Goal: Task Accomplishment & Management: Manage account settings

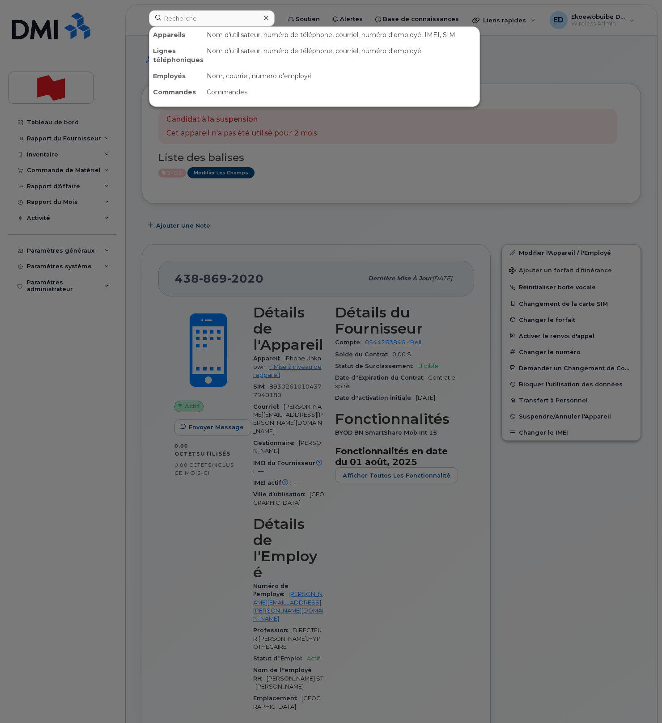
click at [184, 20] on input at bounding box center [212, 18] width 126 height 16
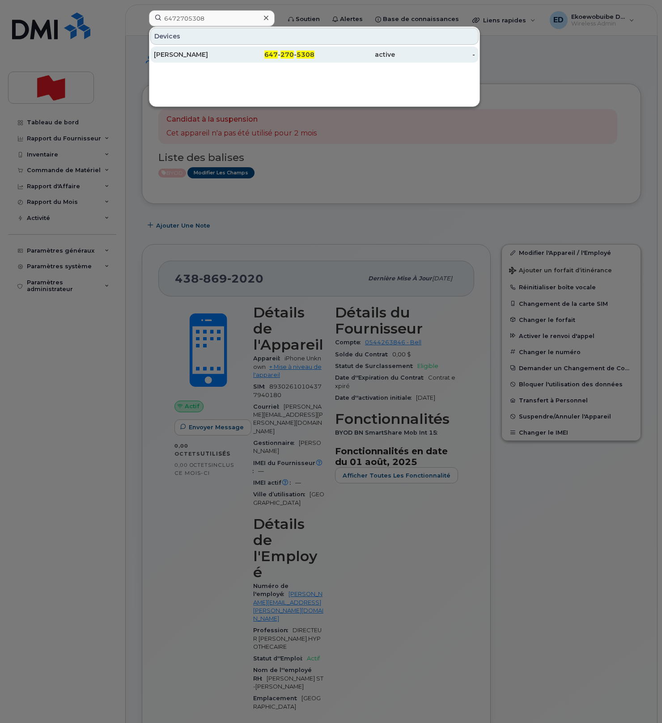
type input "6472705308"
click at [183, 56] on div "[PERSON_NAME]" at bounding box center [194, 54] width 80 height 9
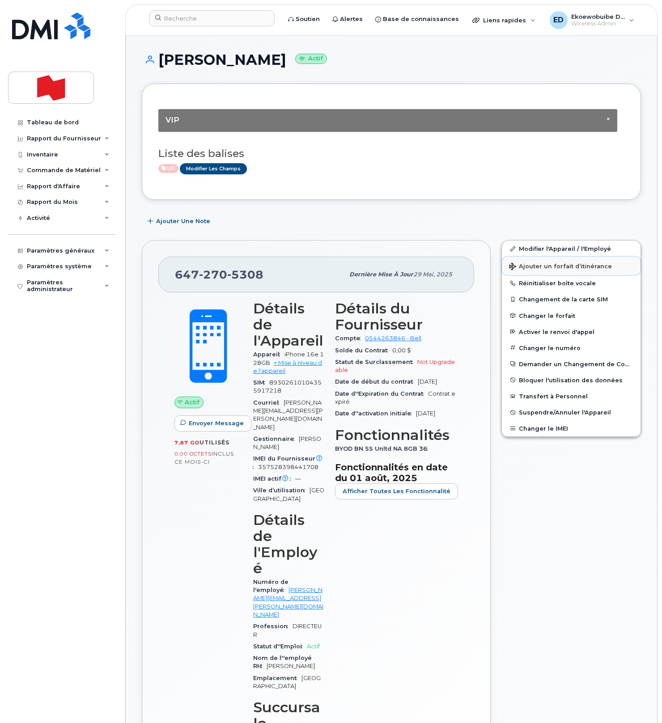
click at [530, 271] on span "Ajouter un forfait d’itinérance" at bounding box center [560, 267] width 103 height 8
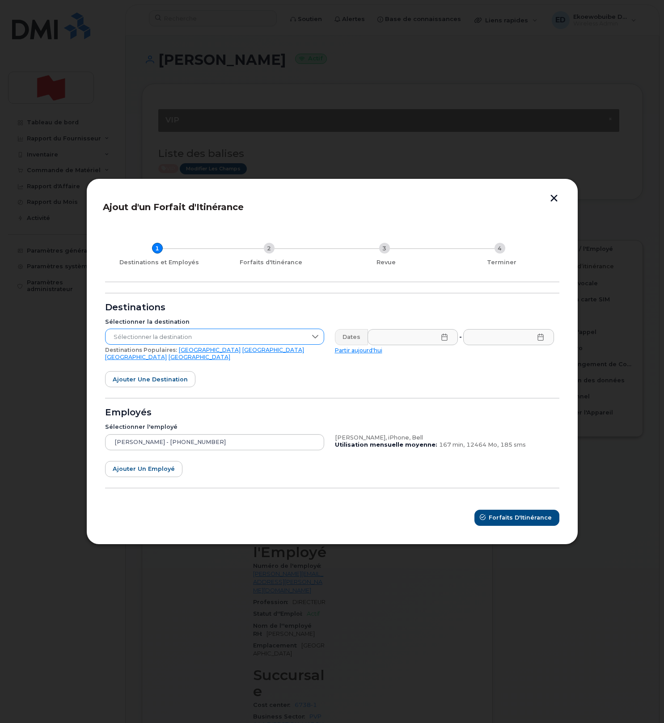
click at [198, 335] on span "Sélectionner la destination" at bounding box center [206, 337] width 201 height 16
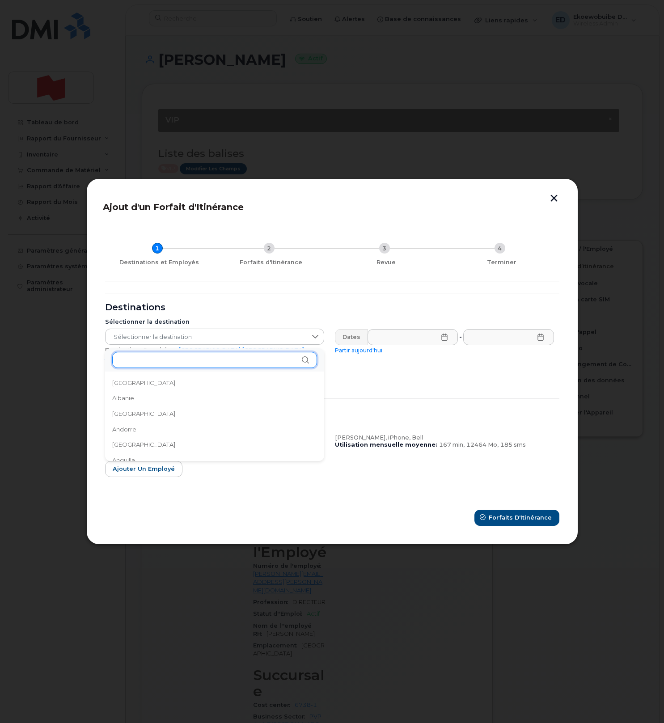
click at [184, 358] on input "text" at bounding box center [214, 360] width 205 height 16
type input "i"
type input "ir"
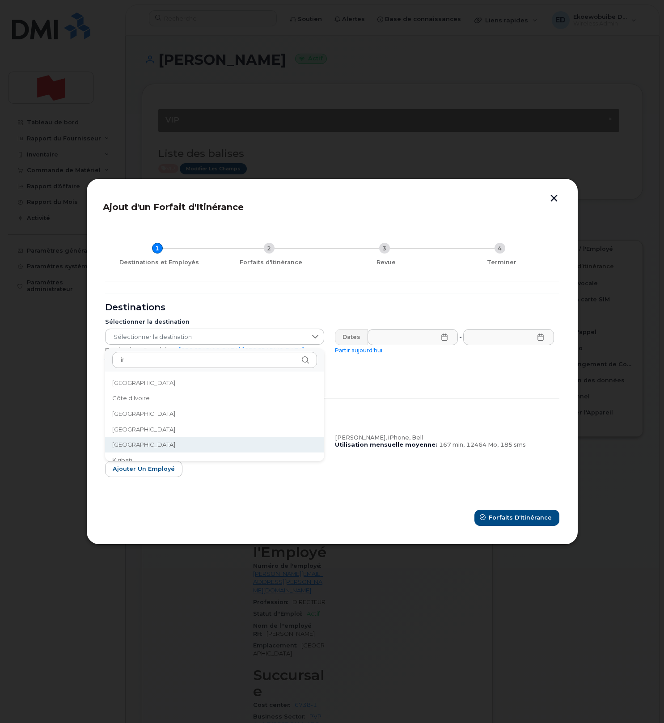
click at [145, 443] on li "Irlande" at bounding box center [214, 445] width 219 height 16
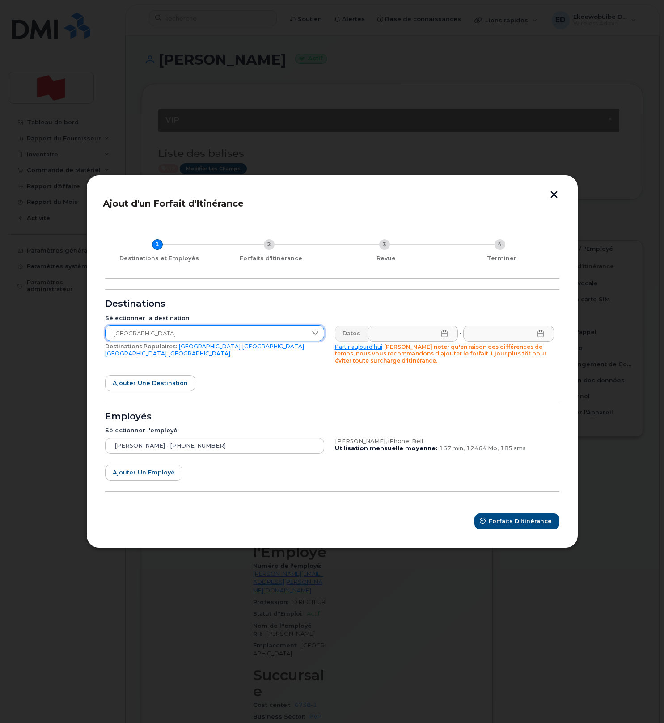
click at [442, 332] on icon at bounding box center [444, 333] width 7 height 7
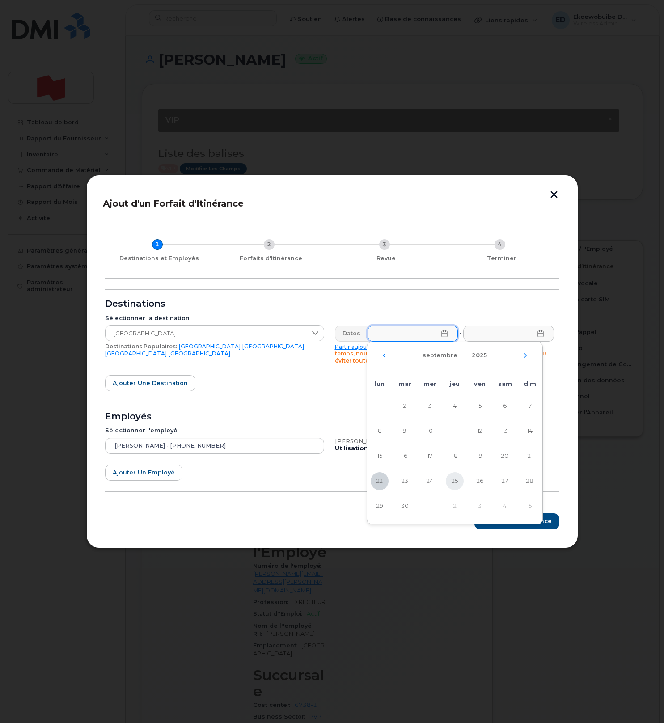
click at [459, 482] on span "25" at bounding box center [455, 481] width 18 height 18
type input "25/09/2025"
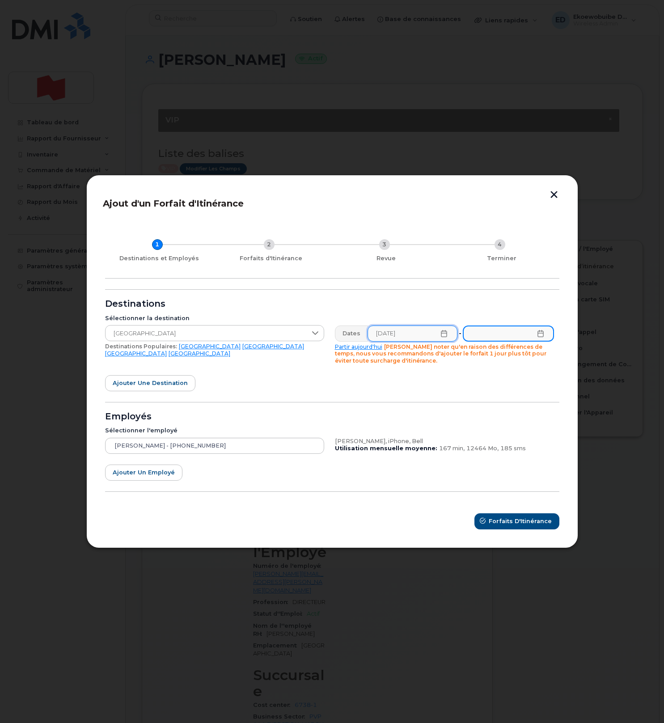
click at [545, 333] on input "text" at bounding box center [508, 334] width 91 height 16
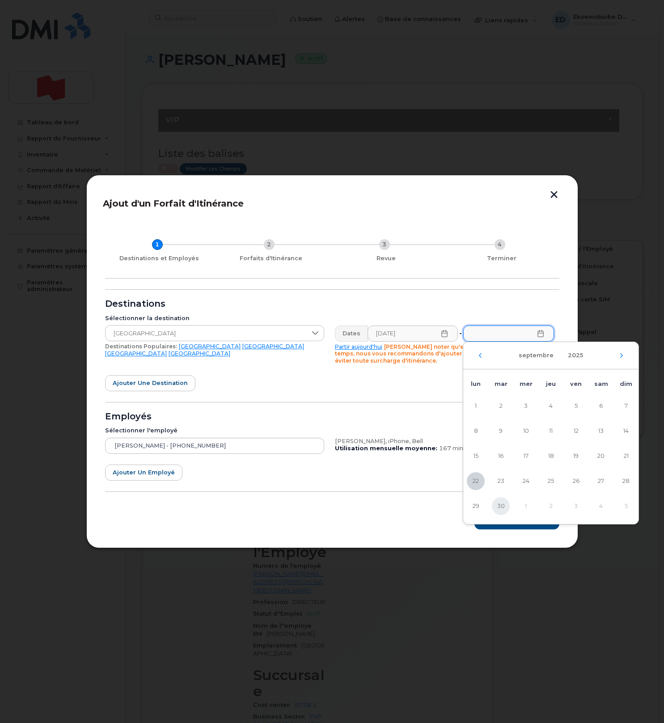
click at [501, 506] on span "30" at bounding box center [501, 506] width 18 height 18
type input "30/09/2025"
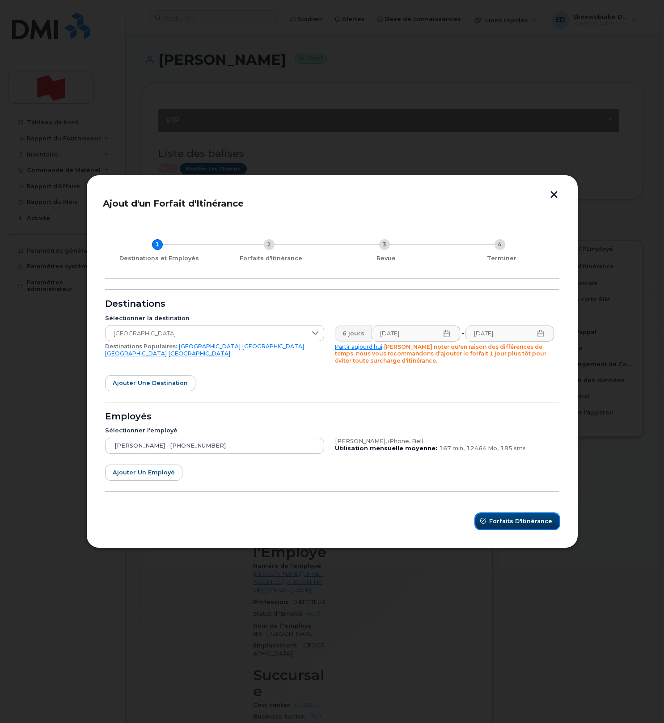
click at [518, 524] on span "Forfaits d'Itinérance" at bounding box center [520, 521] width 63 height 8
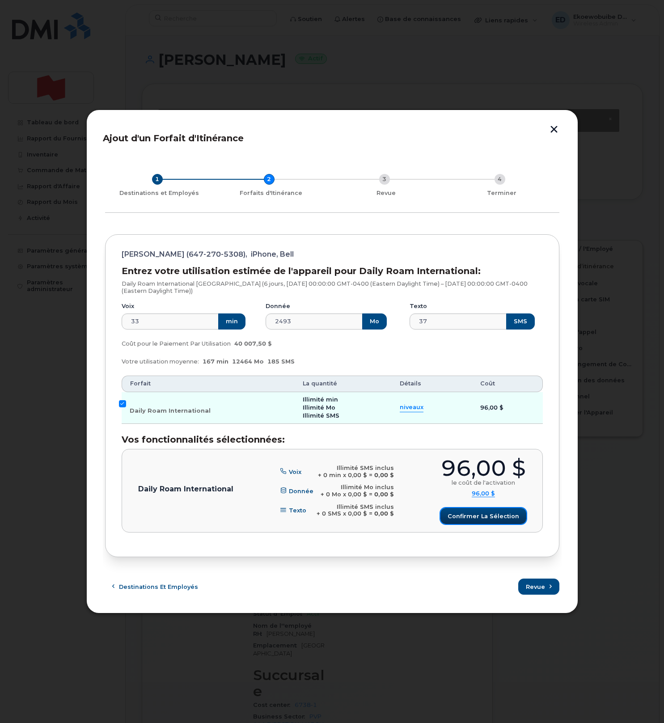
click at [477, 512] on span "Confirmer la sélection" at bounding box center [484, 516] width 72 height 8
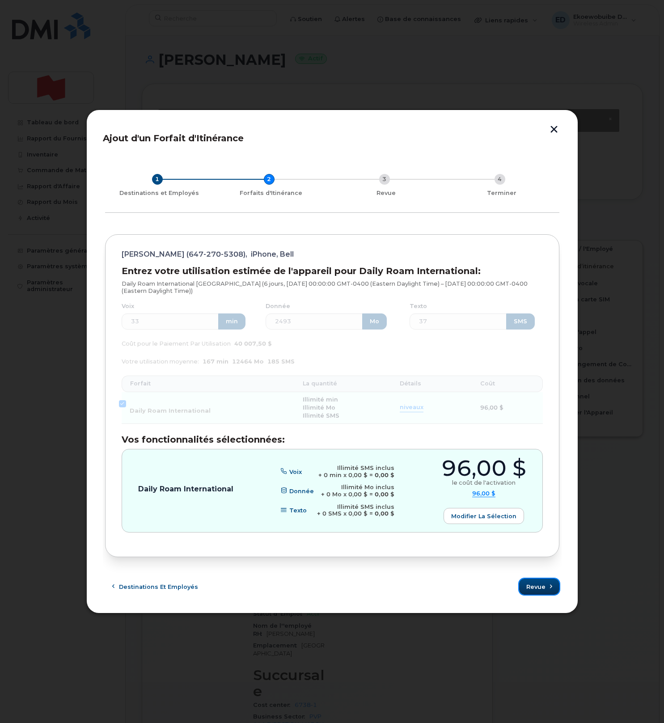
drag, startPoint x: 532, startPoint y: 586, endPoint x: 514, endPoint y: 552, distance: 38.0
click at [532, 586] on span "Revue" at bounding box center [535, 587] width 19 height 8
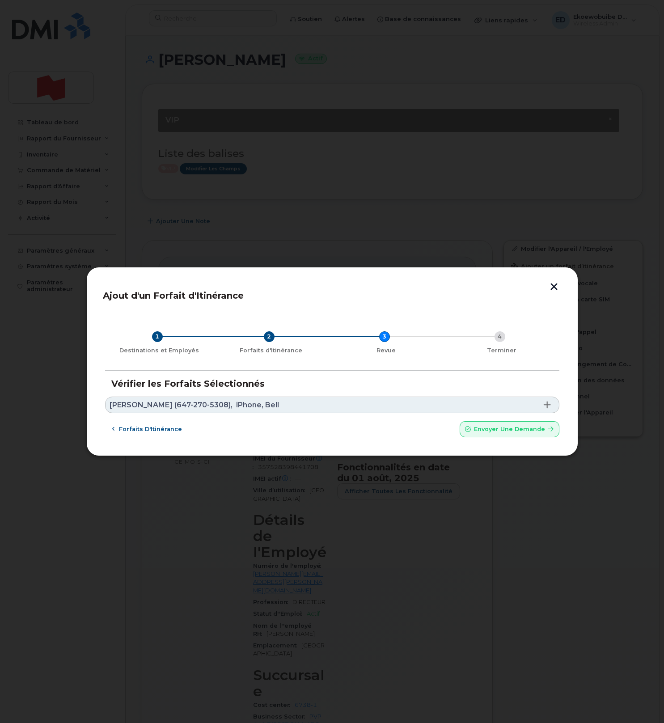
drag, startPoint x: 295, startPoint y: 403, endPoint x: 302, endPoint y: 404, distance: 6.8
click at [296, 403] on link "Andrew Mcgee (647-270-5308), iPhone, Bell" at bounding box center [332, 405] width 454 height 17
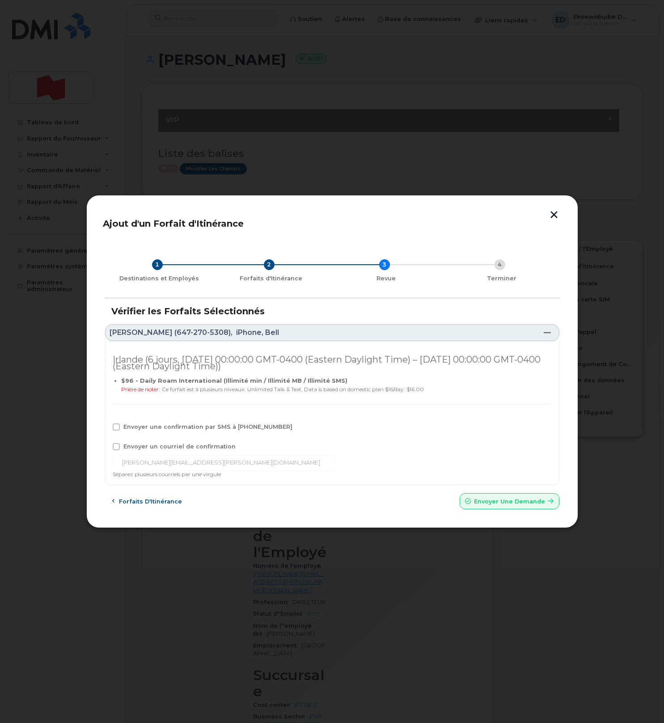
drag, startPoint x: 140, startPoint y: 423, endPoint x: 138, endPoint y: 428, distance: 5.2
click at [140, 423] on span "Envoyer une confirmation par SMS à 647-270-5308" at bounding box center [207, 426] width 169 height 7
click at [106, 423] on input "Envoyer une confirmation par SMS à 647-270-5308" at bounding box center [104, 425] width 4 height 4
checkbox input "true"
click at [133, 444] on span "Envoyer un courriel de confirmation" at bounding box center [179, 446] width 112 height 7
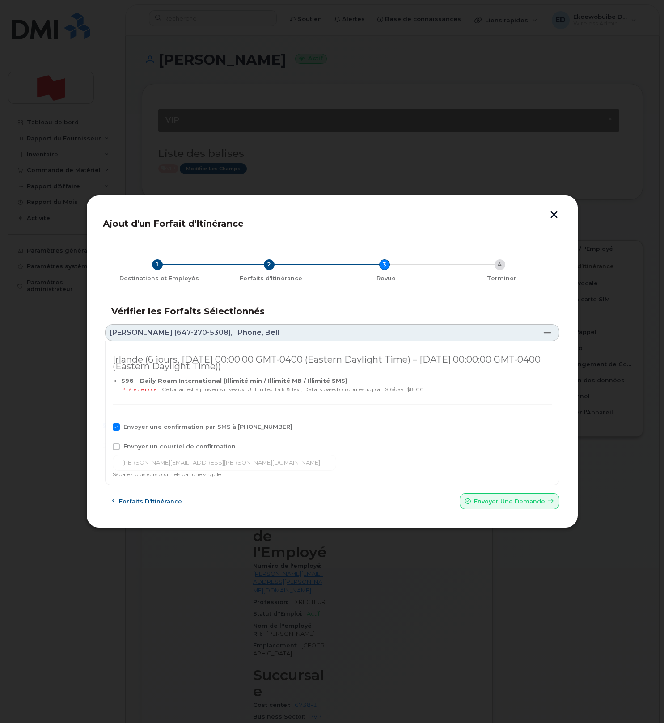
click at [106, 444] on input "Envoyer un courriel de confirmation" at bounding box center [104, 445] width 4 height 4
checkbox input "true"
drag, startPoint x: 202, startPoint y: 460, endPoint x: 215, endPoint y: 462, distance: 13.2
click at [201, 460] on input "andrew.mcgee@nbc.ca" at bounding box center [225, 463] width 224 height 16
drag, startPoint x: 221, startPoint y: 462, endPoint x: 89, endPoint y: 460, distance: 132.4
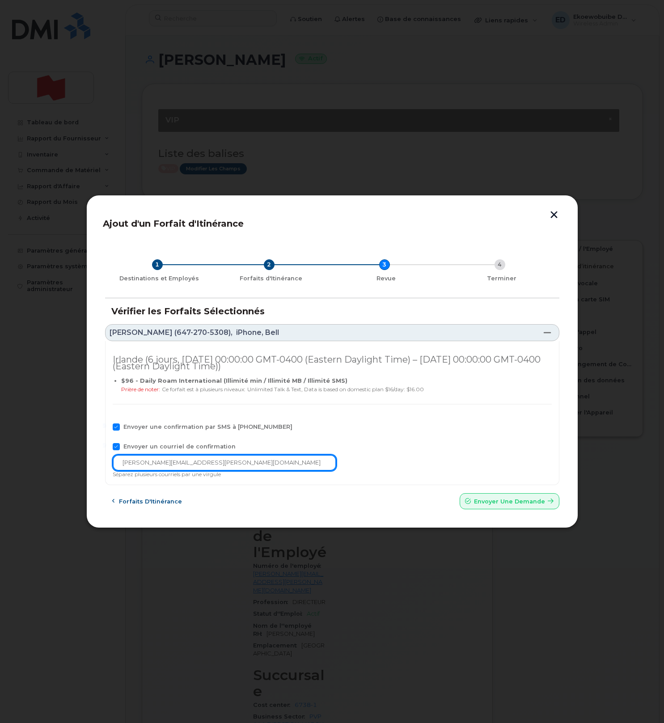
click at [91, 460] on div "Ajout d'un Forfait d'Itinérance 1 Destinations et Employés 2 Forfaits d'Itinéra…" at bounding box center [332, 362] width 492 height 334
paste input "telecom-voix@bnc.ca"
type input "telecom-voix@bnc.ca"
click at [493, 505] on span "Envoyer une Demande" at bounding box center [509, 501] width 71 height 8
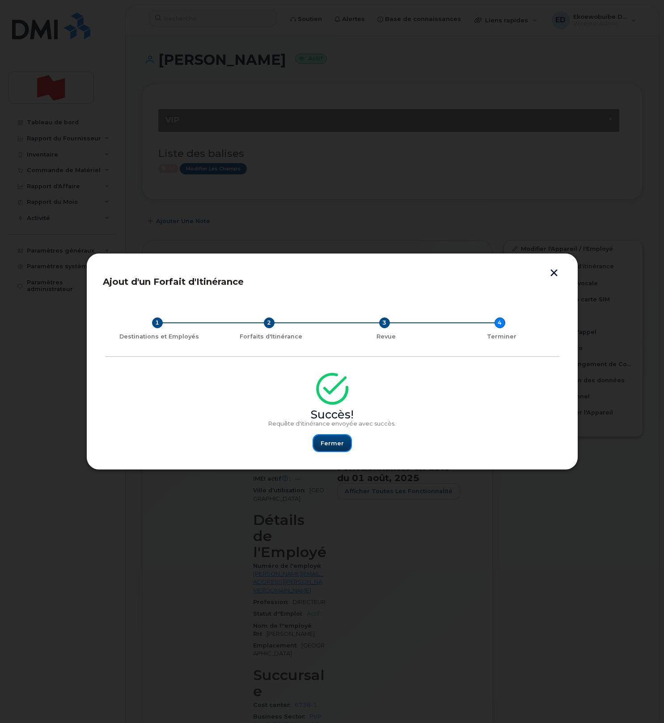
click at [334, 446] on span "Fermer" at bounding box center [332, 443] width 23 height 8
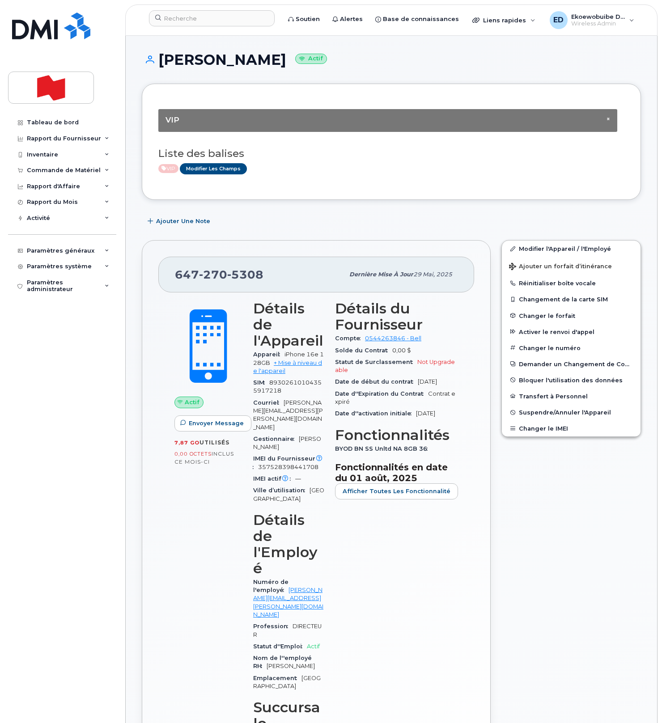
click at [264, 271] on div "647 270 5308" at bounding box center [259, 274] width 169 height 19
drag, startPoint x: 247, startPoint y: 275, endPoint x: 176, endPoint y: 276, distance: 71.5
click at [176, 276] on div "647 270 5308" at bounding box center [259, 274] width 169 height 19
copy span "647 270 5308"
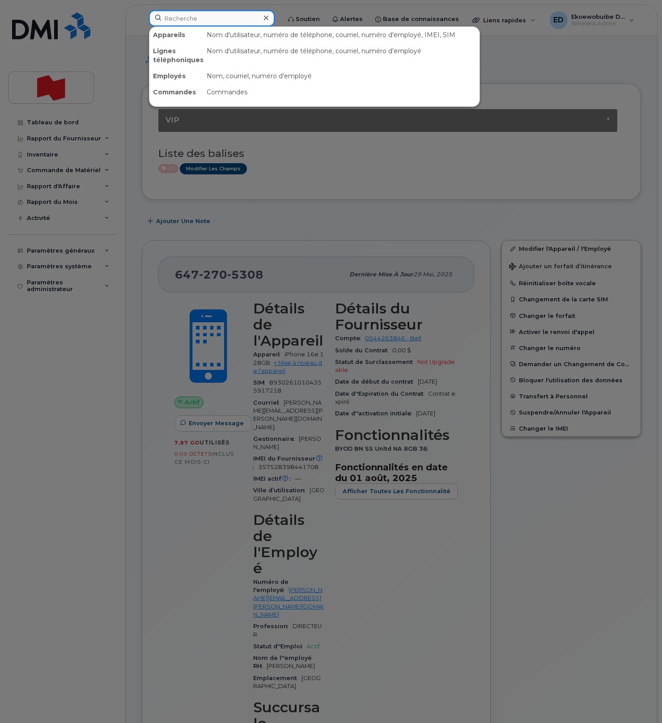
click at [180, 16] on input at bounding box center [212, 18] width 126 height 16
paste input "6472705308"
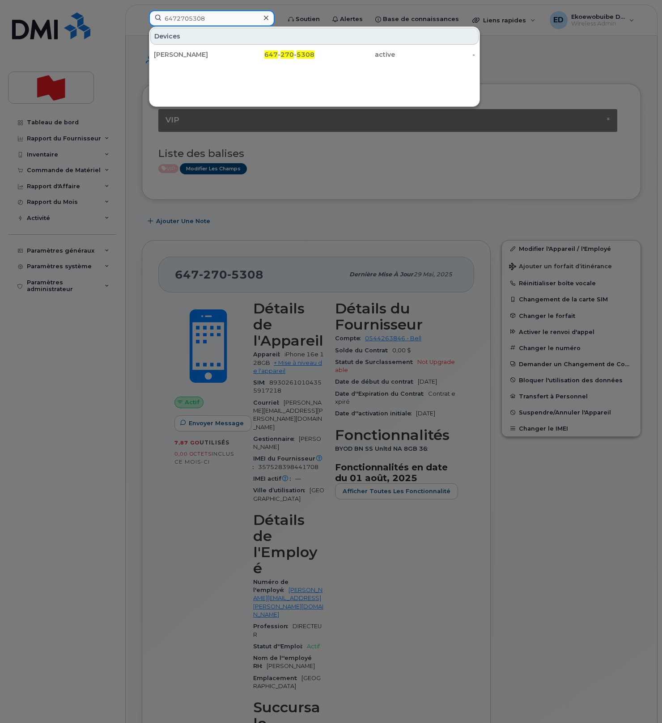
type input "6472705308"
click at [190, 52] on div "Andrew Mcgee" at bounding box center [194, 54] width 80 height 9
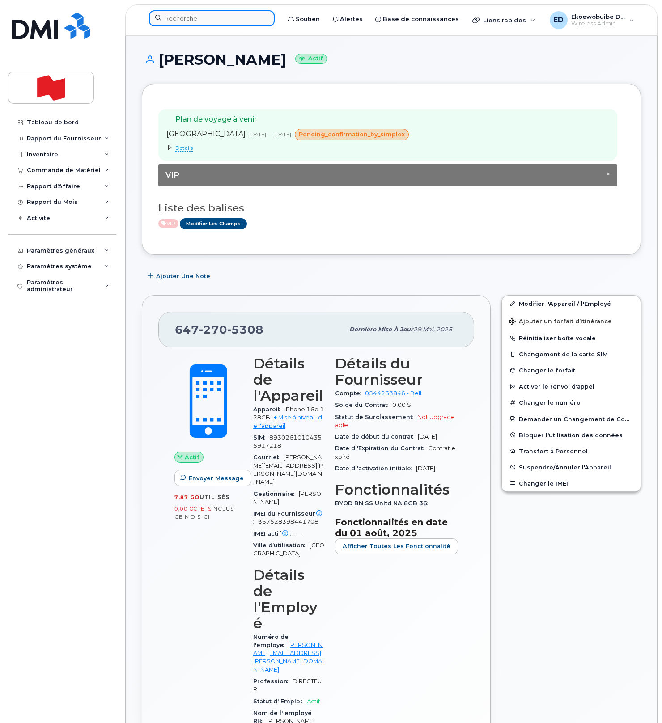
click at [192, 16] on input at bounding box center [212, 18] width 126 height 16
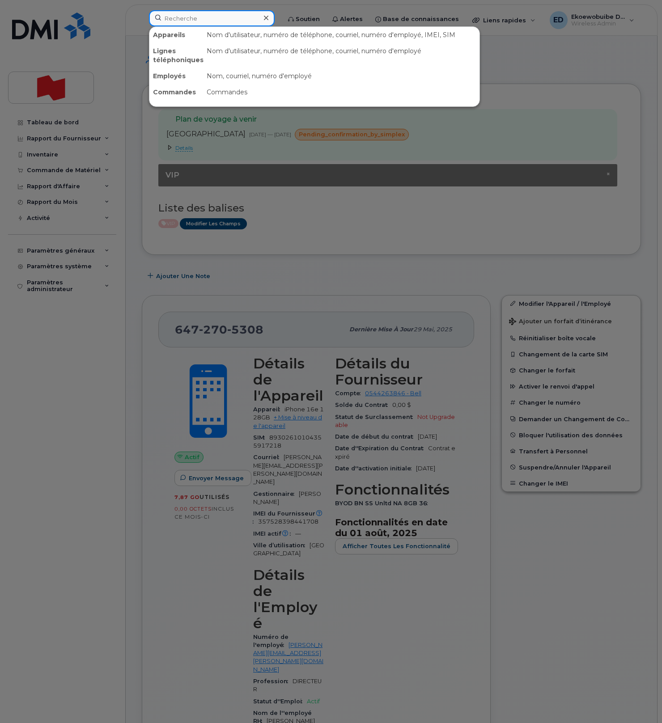
paste input "Elian Terner"
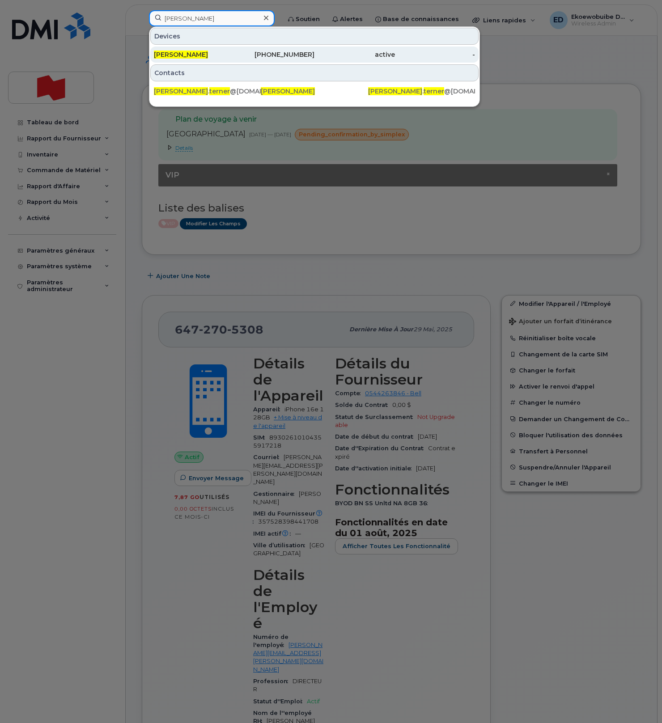
type input "Elian Terner"
click at [319, 59] on div "active" at bounding box center [354, 55] width 80 height 16
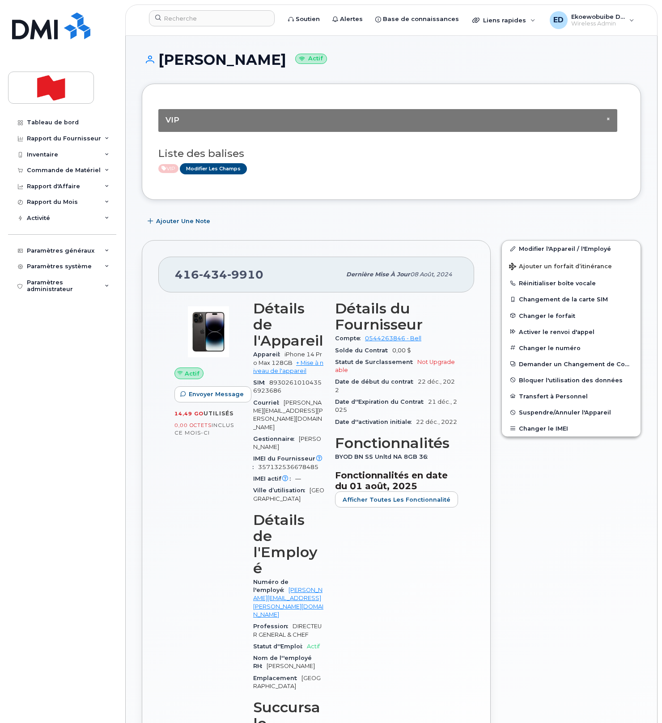
drag, startPoint x: 383, startPoint y: 191, endPoint x: 309, endPoint y: 296, distance: 129.0
click at [376, 202] on div "× VIP Liste des balises VIP Modifier les Champs Ajouter une Note 416 434 9910 D…" at bounding box center [391, 644] width 499 height 1121
drag, startPoint x: 279, startPoint y: 282, endPoint x: 177, endPoint y: 282, distance: 102.4
click at [177, 282] on div "416 434 9910" at bounding box center [258, 274] width 166 height 19
copy span "416 434 9910"
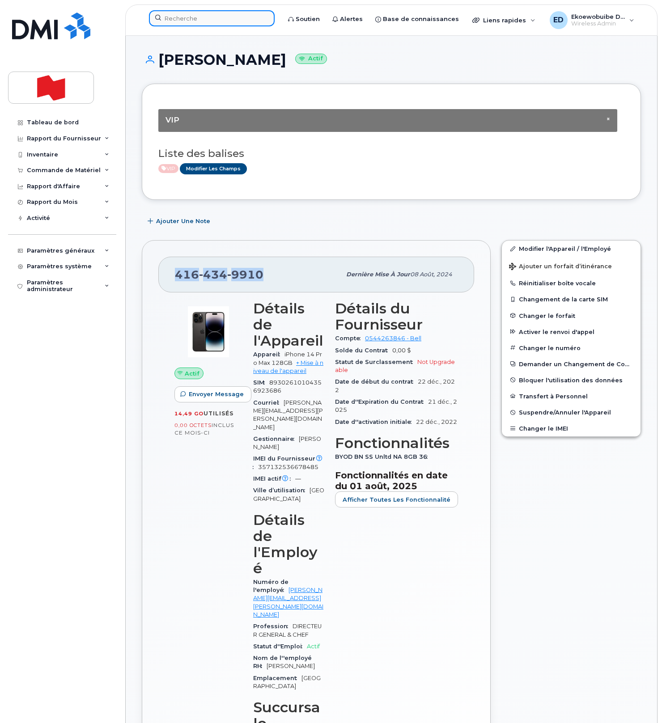
click at [197, 23] on input at bounding box center [212, 18] width 126 height 16
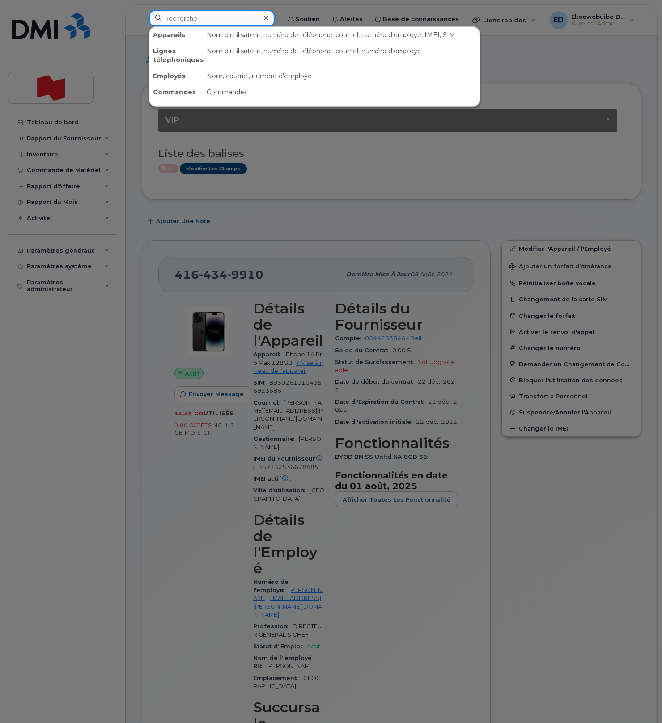
click at [197, 23] on input at bounding box center [212, 18] width 126 height 16
paste input "438 449 3112"
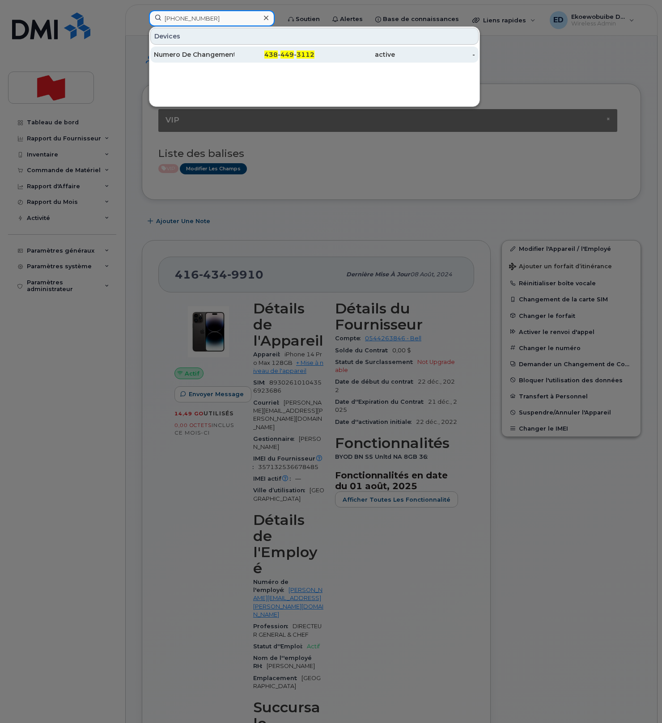
type input "438 449 3112"
click at [179, 59] on div "Numero De Changement" at bounding box center [194, 54] width 80 height 9
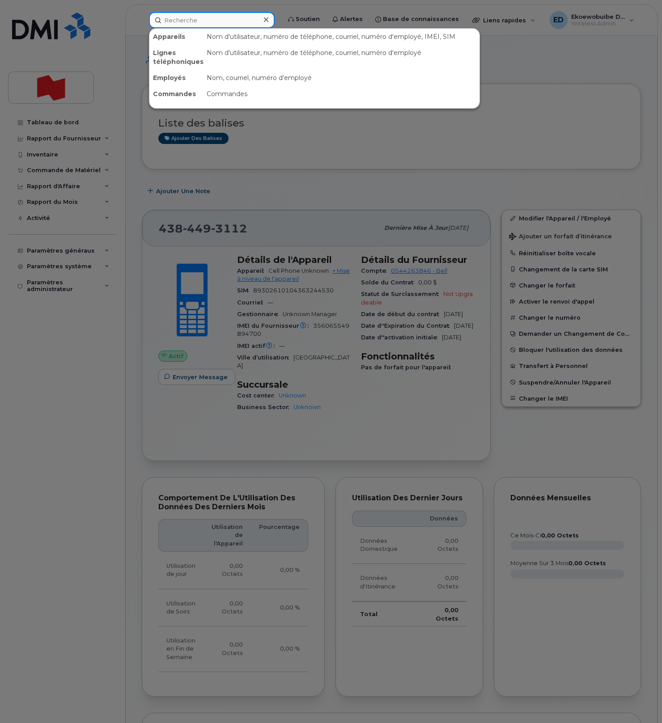
click at [207, 21] on input at bounding box center [212, 20] width 126 height 16
paste input "[PERSON_NAME]"
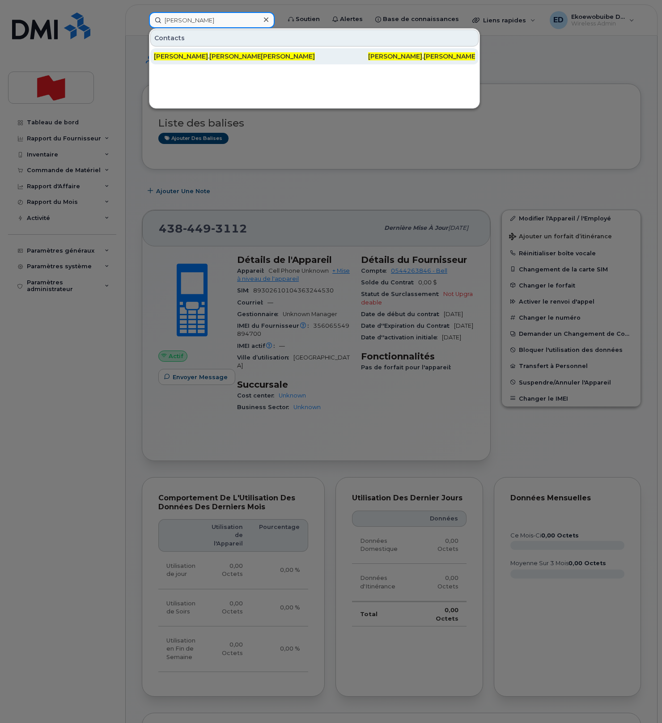
type input "[PERSON_NAME]"
click at [244, 58] on div "[PERSON_NAME] . [PERSON_NAME] @[DOMAIN_NAME]" at bounding box center [207, 56] width 107 height 9
click at [209, 56] on span "[PERSON_NAME]" at bounding box center [236, 56] width 54 height 8
drag, startPoint x: 239, startPoint y: 57, endPoint x: 233, endPoint y: 57, distance: 6.7
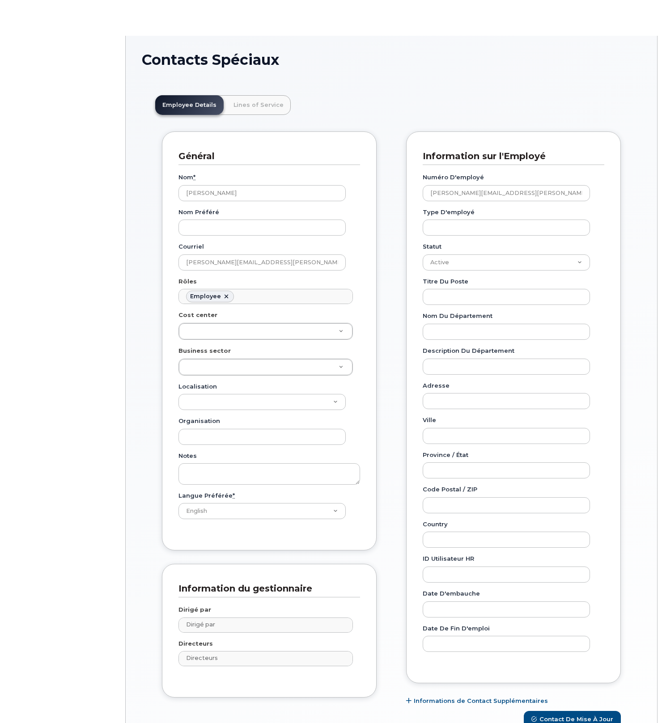
scroll to position [28, 0]
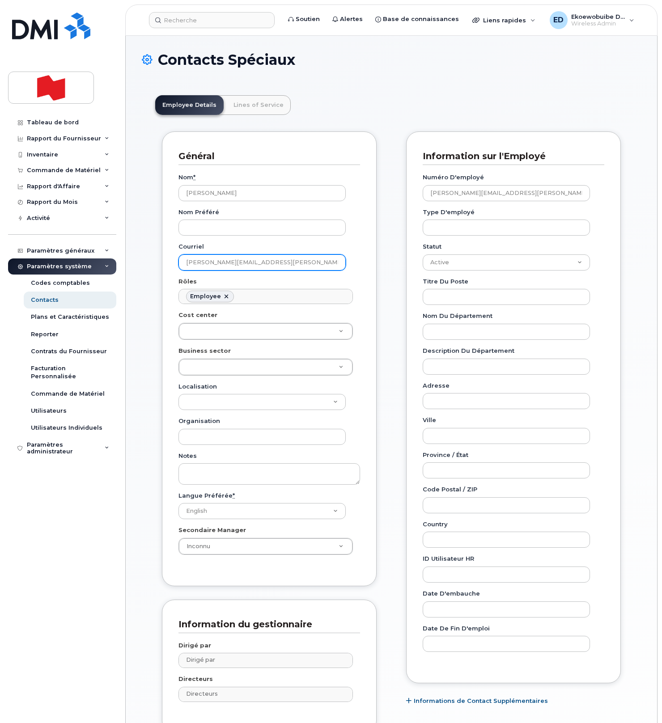
drag, startPoint x: 283, startPoint y: 265, endPoint x: 185, endPoint y: 265, distance: 98.4
click at [185, 265] on input "alexander.taddeo@nbc.ca" at bounding box center [261, 262] width 167 height 16
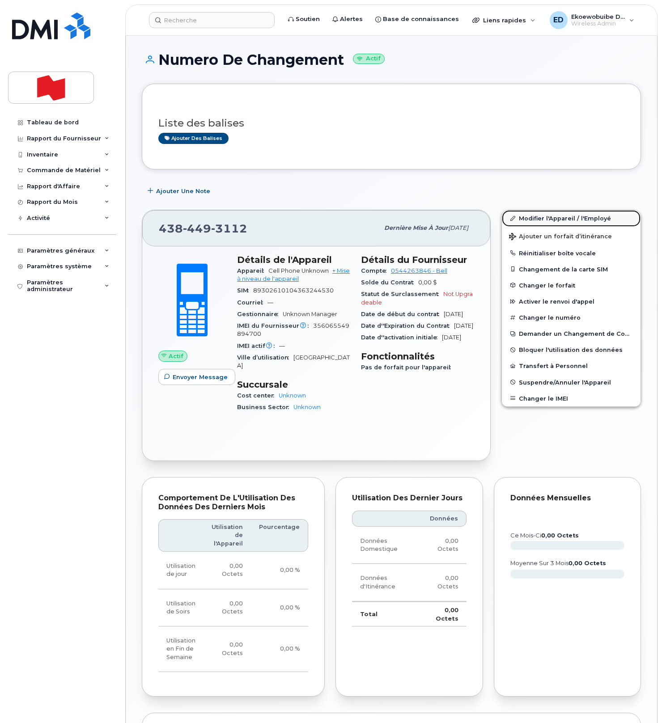
click at [528, 220] on link "Modifier l'Appareil / l'Employé" at bounding box center [571, 218] width 139 height 16
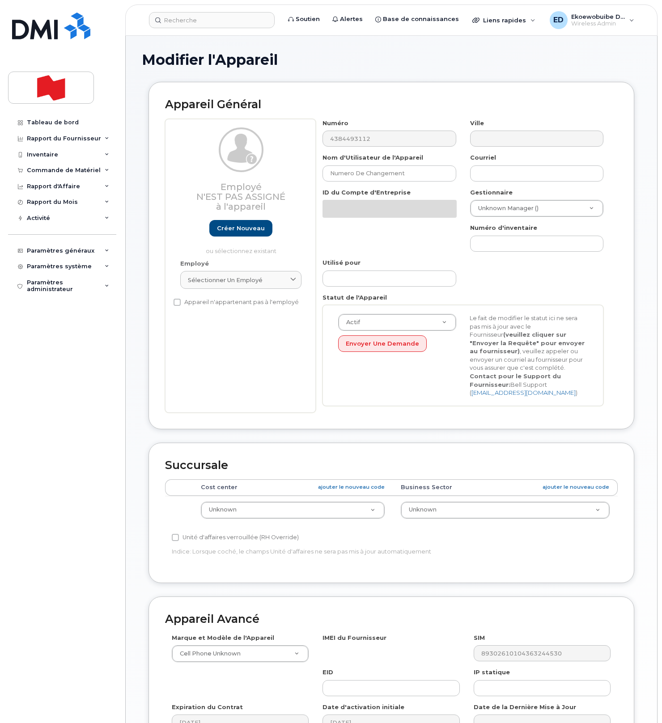
select select "22916206"
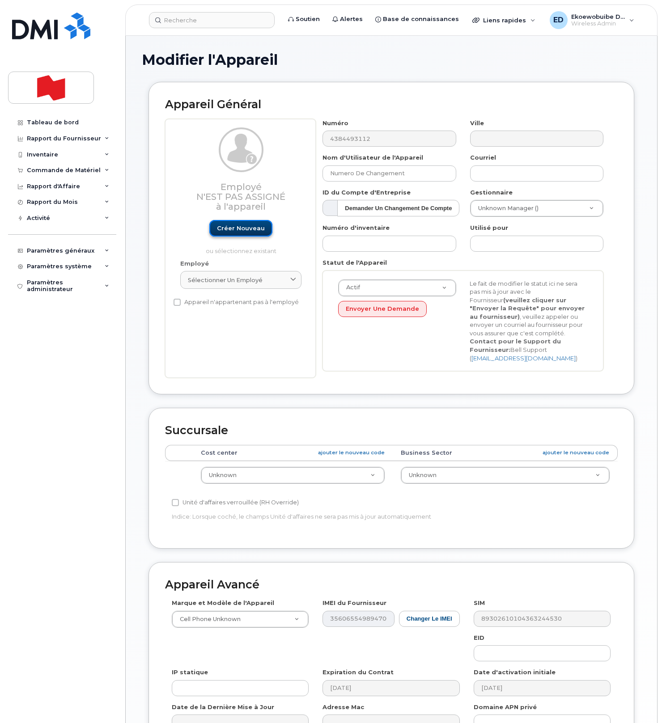
click at [246, 236] on link "Créer nouveau" at bounding box center [240, 228] width 63 height 17
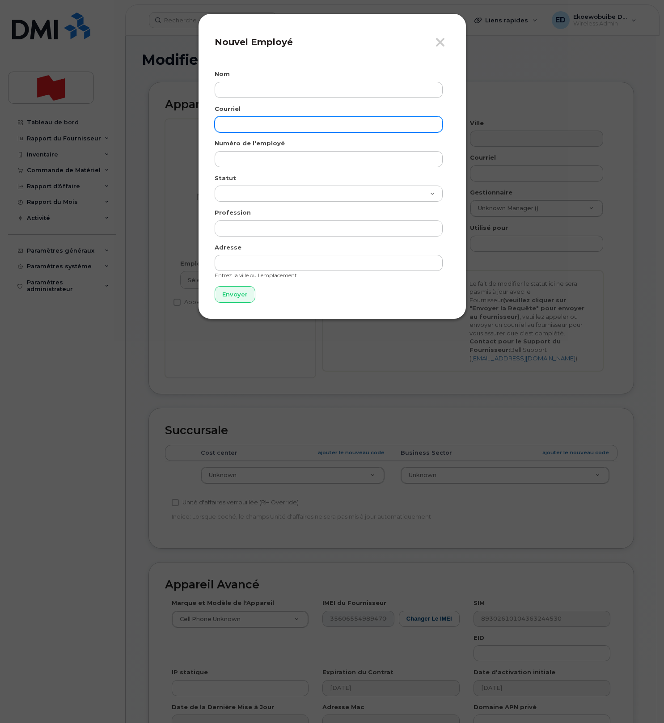
click at [241, 123] on input "email" at bounding box center [329, 124] width 228 height 16
paste input "alexander.taddeo@nbc.ca"
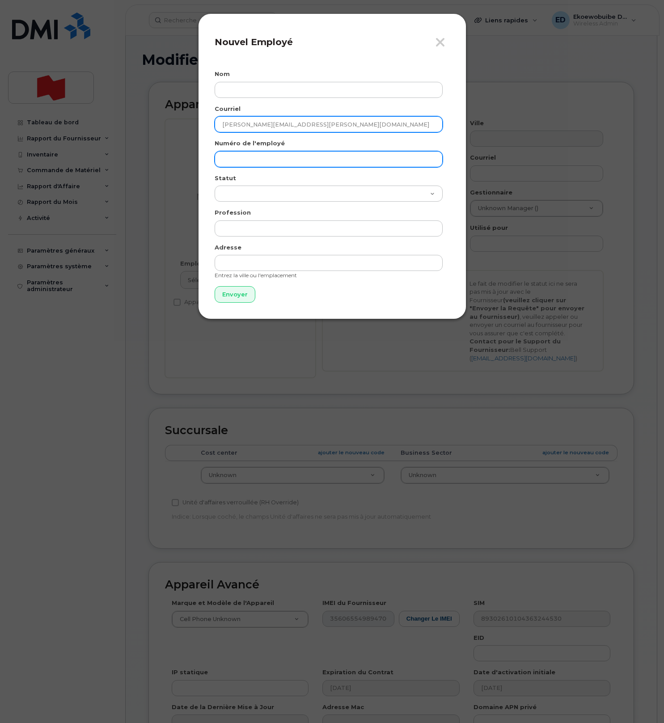
type input "alexander.taddeo@nbc.ca"
click at [252, 155] on input "text" at bounding box center [329, 159] width 228 height 16
paste input "alexander.taddeo@nbc.ca"
type input "alexander.taddeo@nbc.ca"
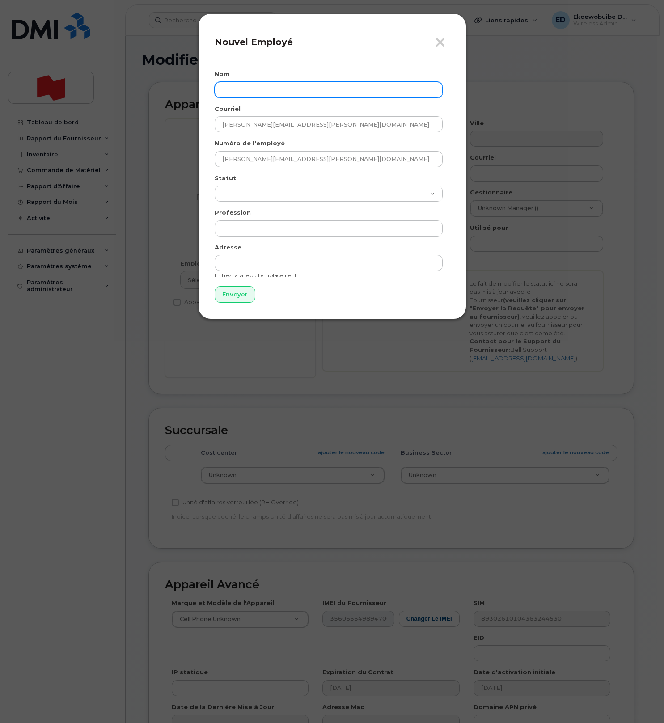
click at [265, 87] on input "text" at bounding box center [329, 90] width 228 height 16
paste input "Alexander Taddeo"
type input "Alexander Taddeo"
click at [239, 298] on input "Envoyer" at bounding box center [235, 294] width 41 height 17
type input "Envoyer"
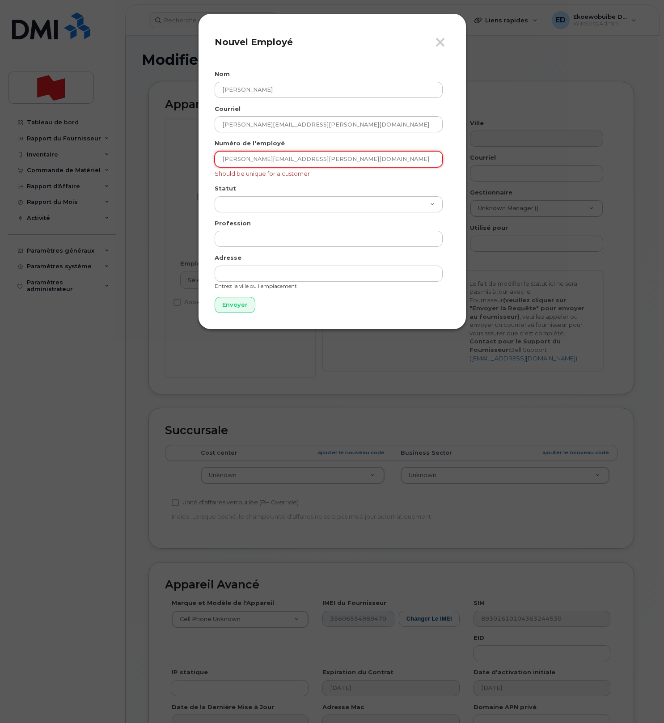
drag, startPoint x: 334, startPoint y: 159, endPoint x: 317, endPoint y: 164, distance: 18.7
click at [334, 159] on input "alexander.taddeo@nbc.ca" at bounding box center [329, 159] width 228 height 16
drag, startPoint x: 322, startPoint y: 161, endPoint x: 187, endPoint y: 162, distance: 135.1
click at [186, 162] on div "Fermer Nouvel Employé Nom Alexander Taddeo Courriel alexander.taddeo@nbc.ca Num…" at bounding box center [332, 361] width 664 height 723
drag, startPoint x: 447, startPoint y: 40, endPoint x: 440, endPoint y: 41, distance: 6.7
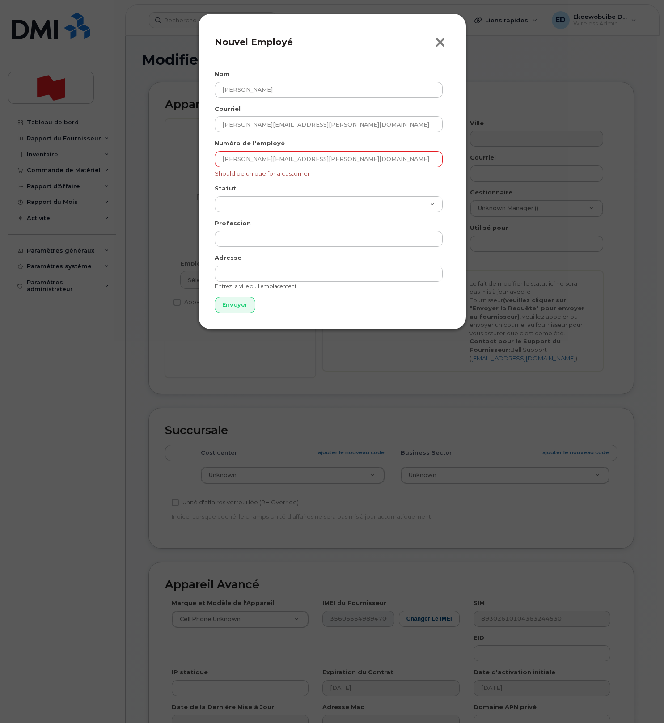
click at [447, 40] on button "Fermer" at bounding box center [442, 43] width 15 height 14
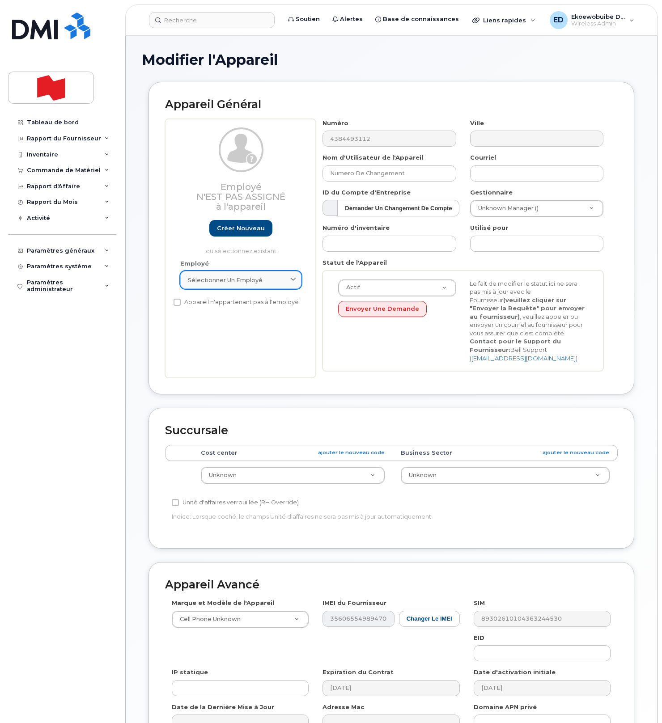
click at [262, 278] on span "Sélectionner un employé" at bounding box center [225, 280] width 75 height 8
paste input "alexander.taddeo@nbc.ca"
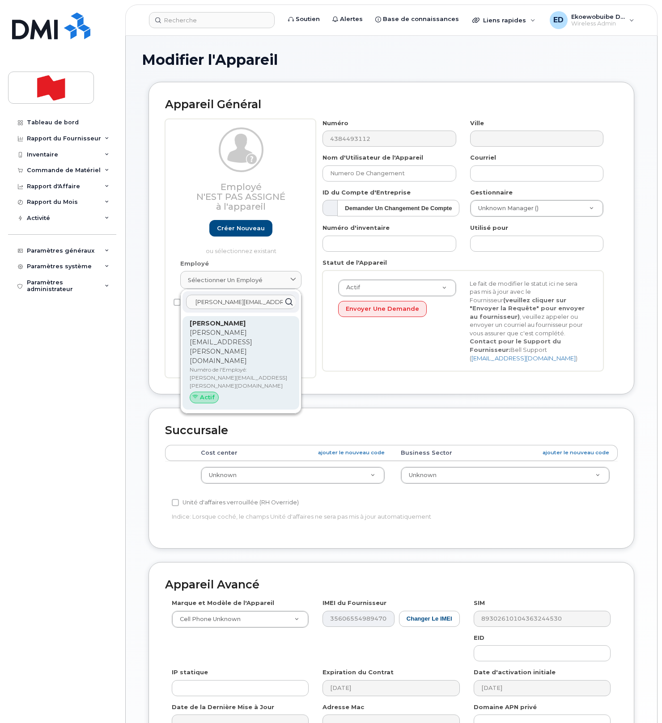
type input "alexander.taddeo@nbc.ca"
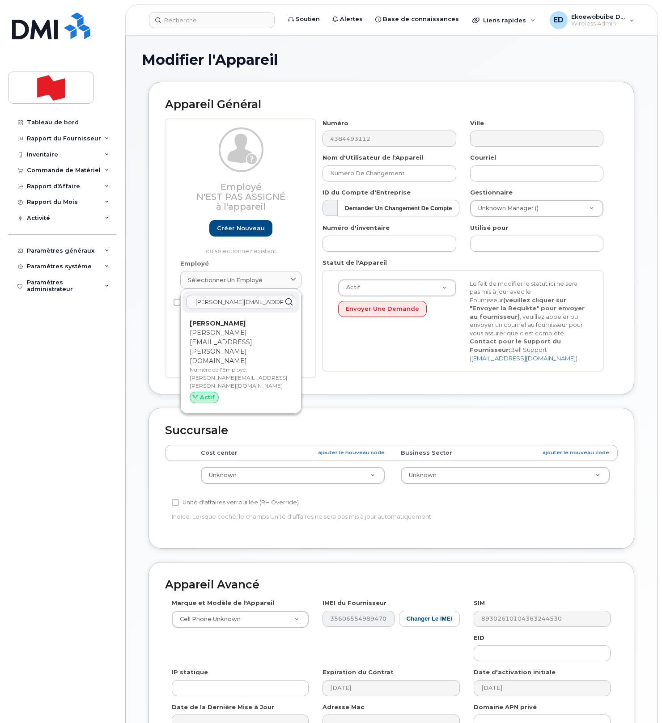
drag, startPoint x: 213, startPoint y: 339, endPoint x: 213, endPoint y: 346, distance: 6.7
click at [213, 366] on p "Numéro de l'Employé: alexander.taddeo@nbc.ca" at bounding box center [241, 378] width 102 height 24
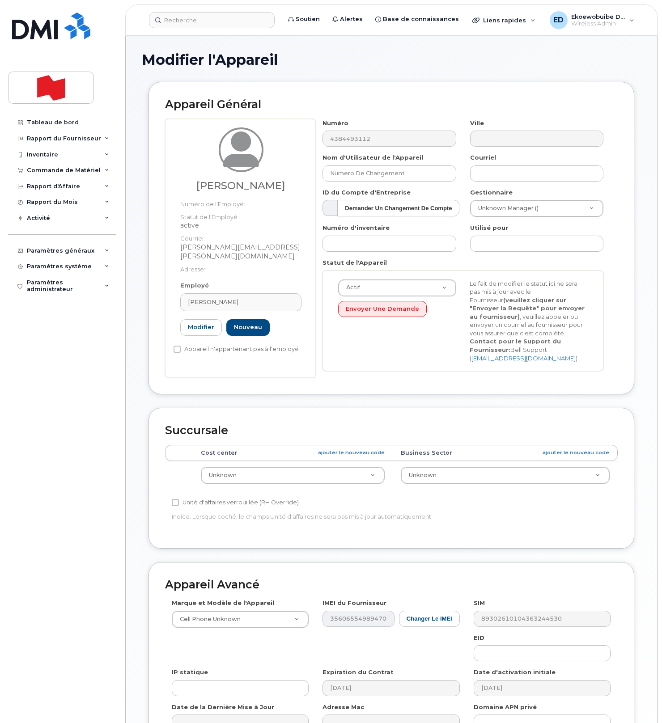
type input "alexander.taddeo@nbc.ca"
type input "Alexander Taddeo"
type input "alexander.taddeo@nbc.ca"
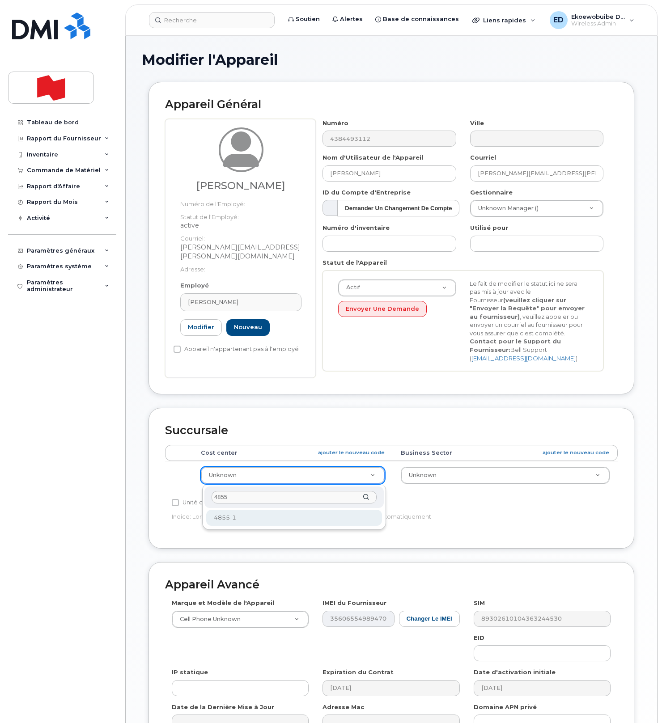
type input "4855"
type input "22916312"
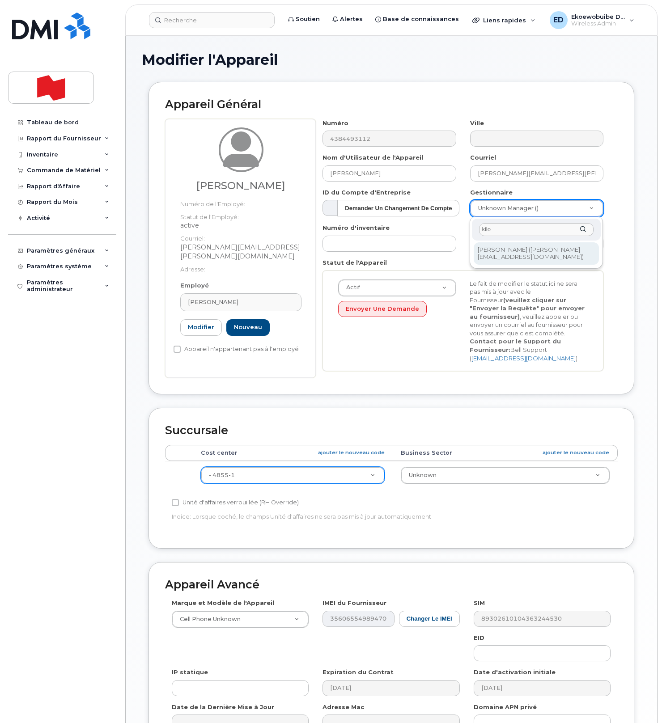
type input "kilo"
type input "1957280"
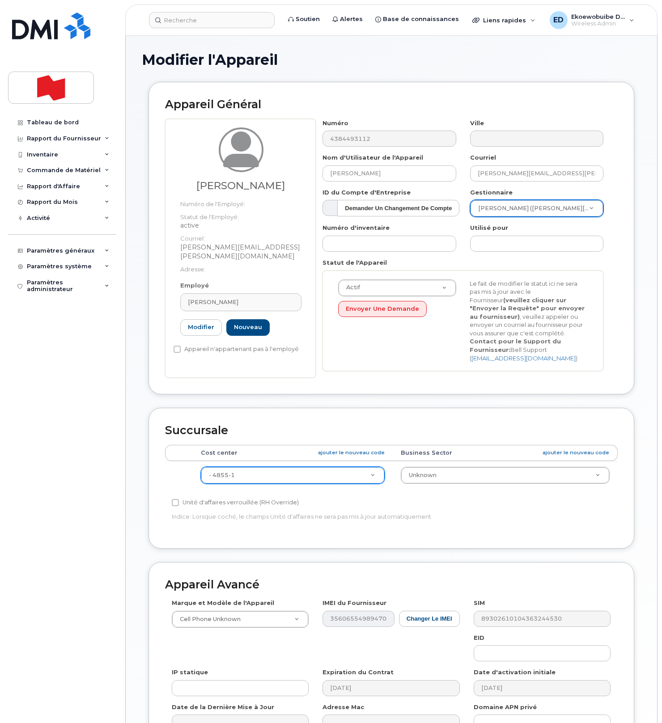
scroll to position [107, 0]
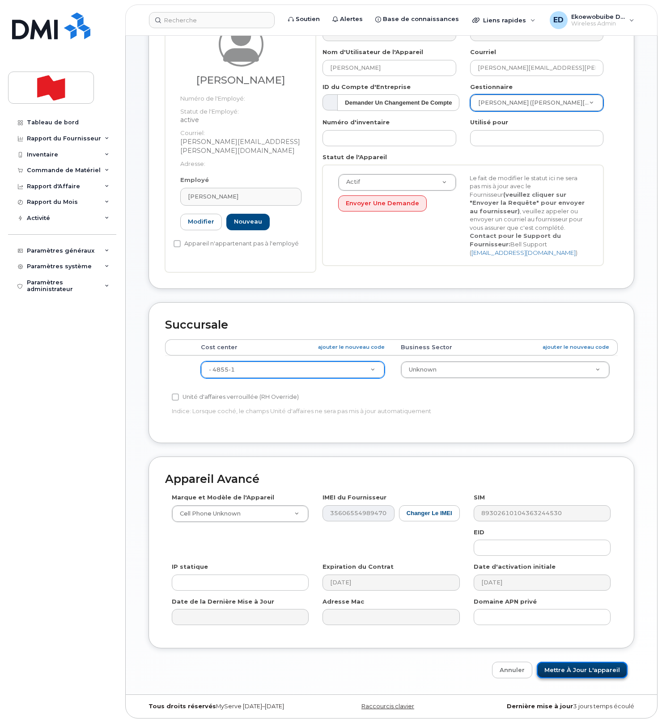
drag, startPoint x: 561, startPoint y: 672, endPoint x: 566, endPoint y: 674, distance: 5.6
click at [561, 672] on input "Mettre à jour l'appareil" at bounding box center [582, 670] width 91 height 17
type input "Sauvegarde..."
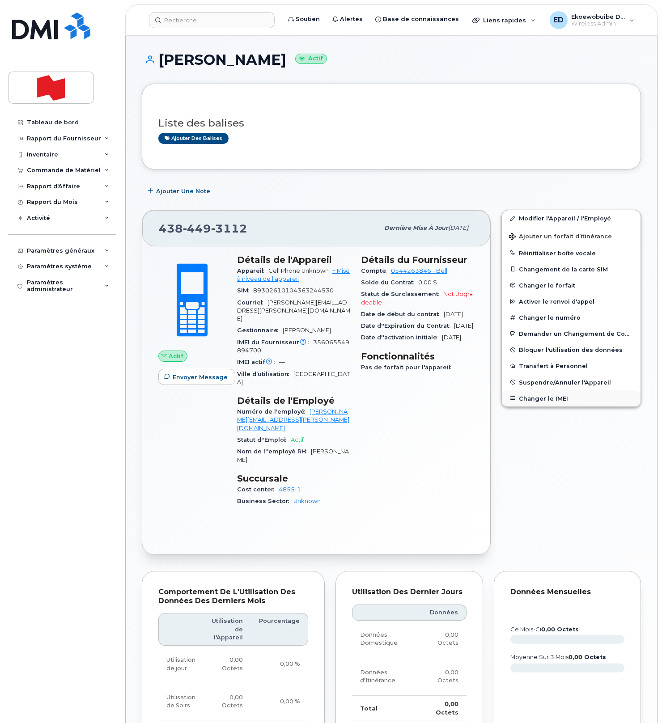
click at [533, 395] on button "Changer le IMEI" at bounding box center [571, 398] width 139 height 16
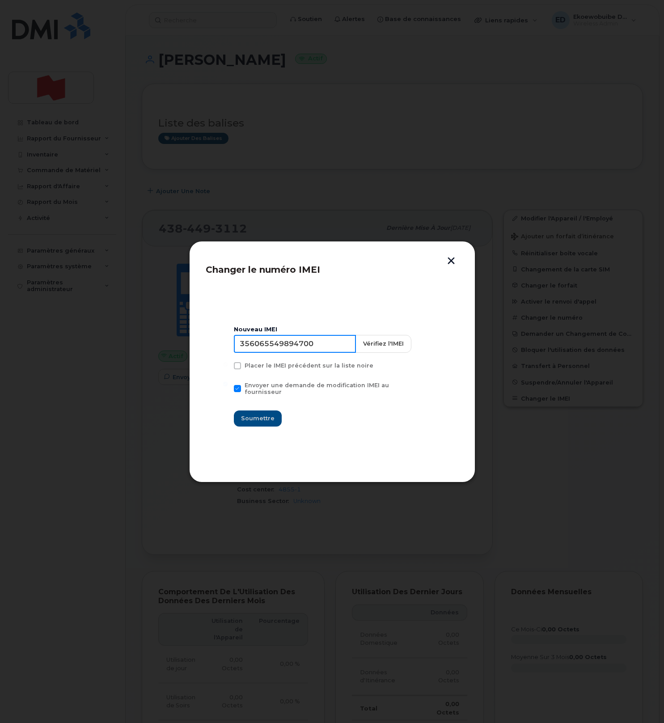
click at [297, 351] on input "356065549894700" at bounding box center [295, 344] width 122 height 18
paste input "[TECHNICAL_ID]"
type input "352764820696420"
click at [251, 414] on span "Soumettre" at bounding box center [258, 418] width 34 height 8
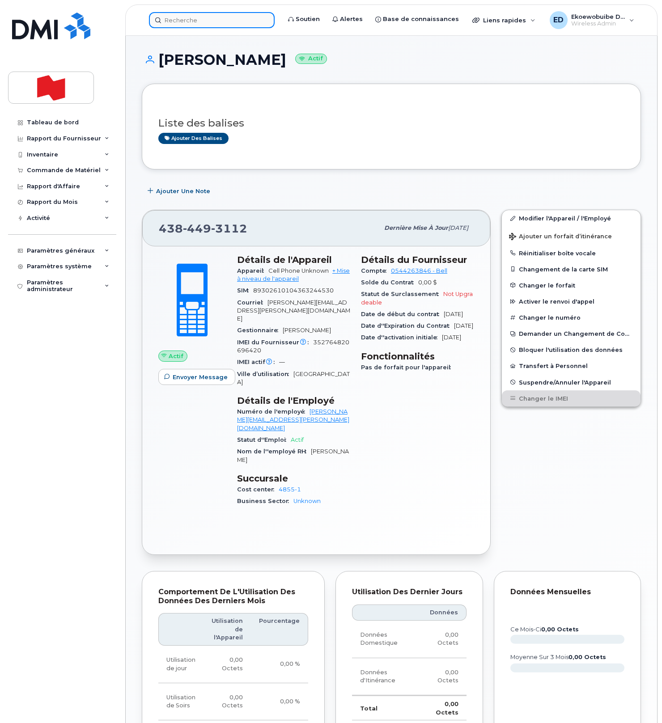
click at [204, 22] on input at bounding box center [212, 20] width 126 height 16
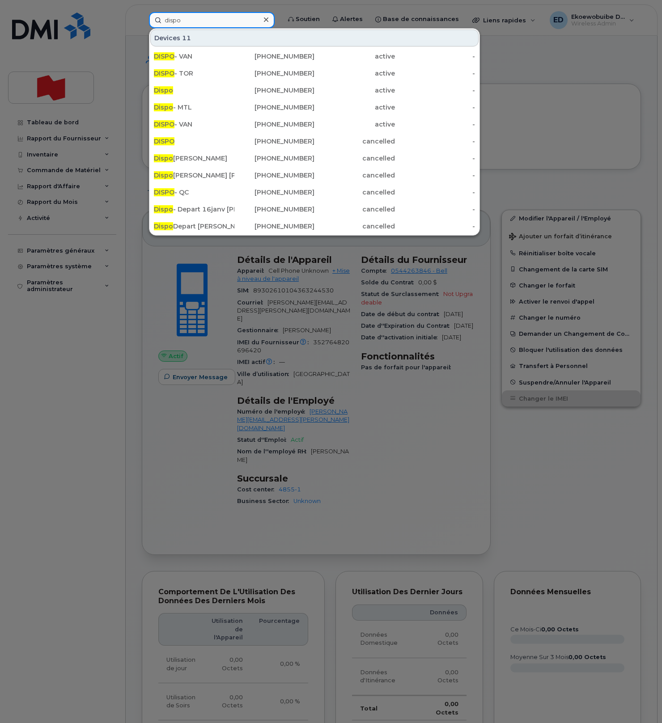
type input "dispo"
click at [167, 107] on span "Dispo" at bounding box center [163, 107] width 19 height 8
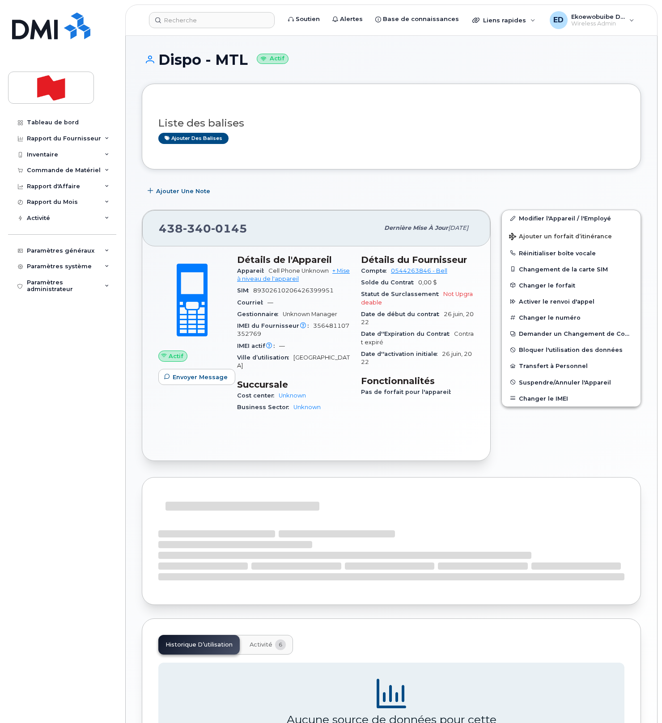
scroll to position [0, 0]
drag, startPoint x: 252, startPoint y: 230, endPoint x: 160, endPoint y: 229, distance: 92.1
click at [160, 229] on div "438 340 0145" at bounding box center [269, 227] width 220 height 19
copy span "438 340 0145"
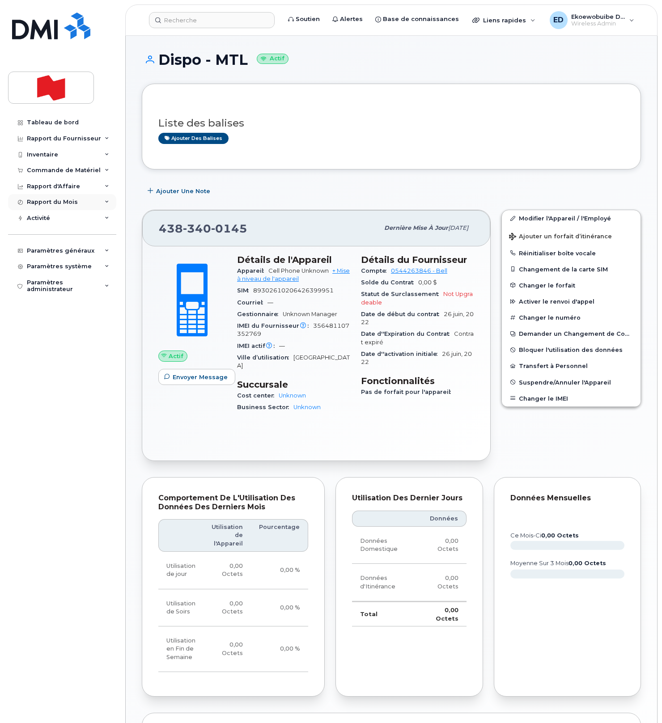
drag, startPoint x: 317, startPoint y: 141, endPoint x: 77, endPoint y: 210, distance: 249.3
click at [317, 141] on div "Ajouter des balises" at bounding box center [387, 138] width 459 height 11
click at [530, 217] on link "Modifier l'Appareil / l'Employé" at bounding box center [571, 218] width 139 height 16
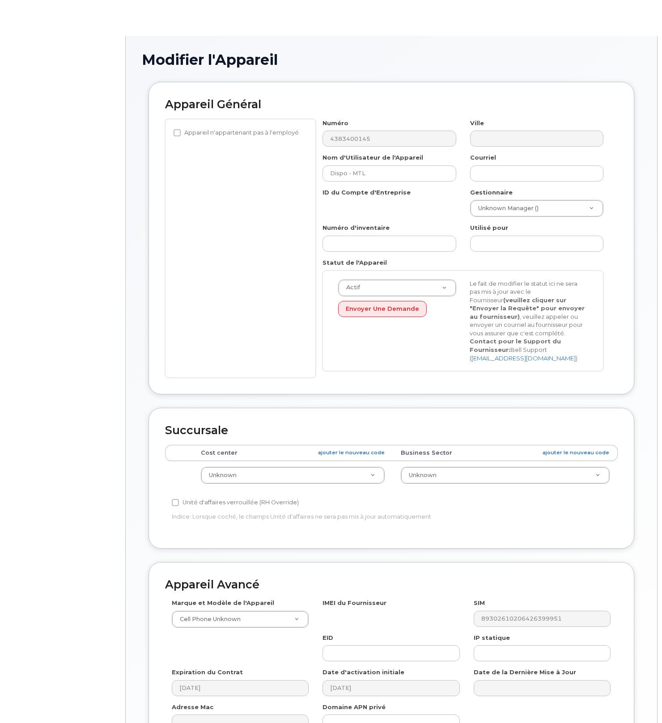
select select "22916206"
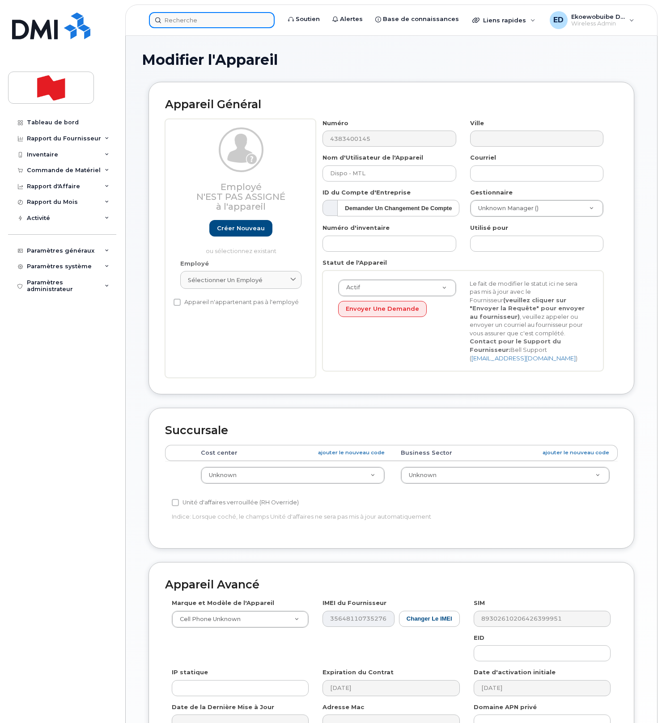
click at [194, 24] on input at bounding box center [212, 20] width 126 height 16
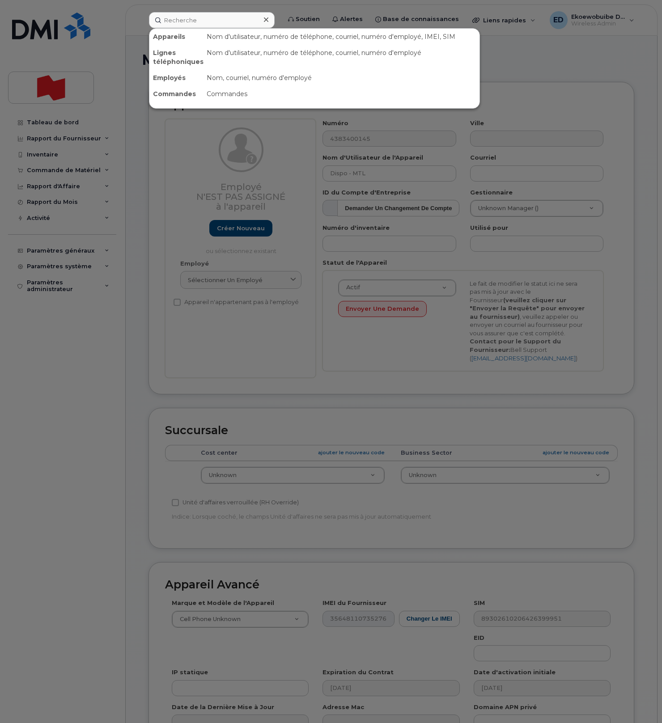
drag, startPoint x: 522, startPoint y: 78, endPoint x: 424, endPoint y: 227, distance: 178.0
click at [520, 81] on div at bounding box center [331, 361] width 662 height 723
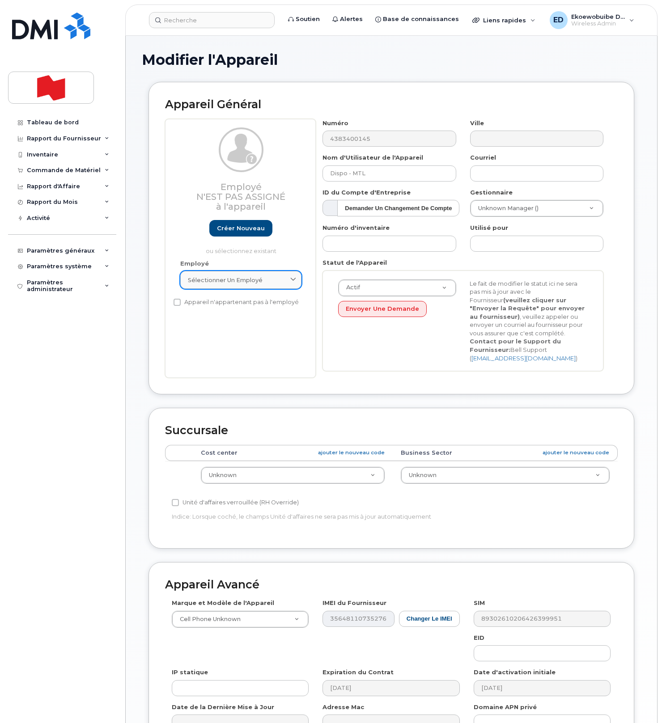
drag, startPoint x: 286, startPoint y: 281, endPoint x: 269, endPoint y: 283, distance: 17.1
click at [286, 282] on div "Sélectionner un employé" at bounding box center [241, 280] width 106 height 8
paste input "[PERSON_NAME]"
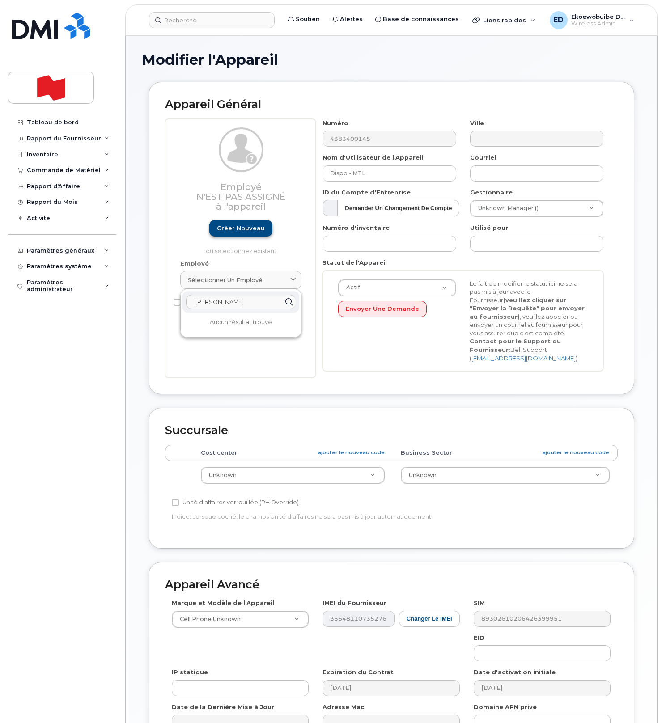
type input "[PERSON_NAME]"
click at [235, 231] on link "Créer nouveau" at bounding box center [240, 228] width 63 height 17
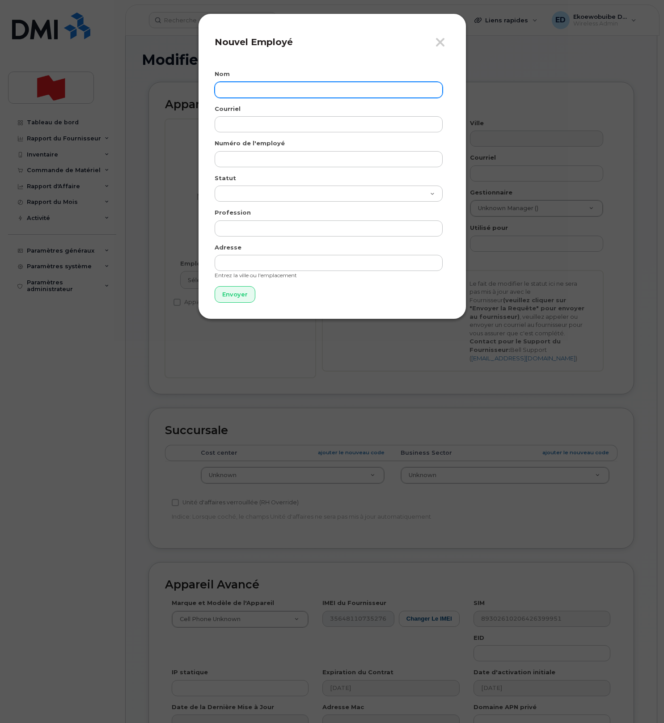
click at [237, 93] on input "text" at bounding box center [329, 90] width 228 height 16
paste input "[PERSON_NAME]"
paste input "[PERSON_NAME][EMAIL_ADDRESS][DOMAIN_NAME]"
type input "[PERSON_NAME]"
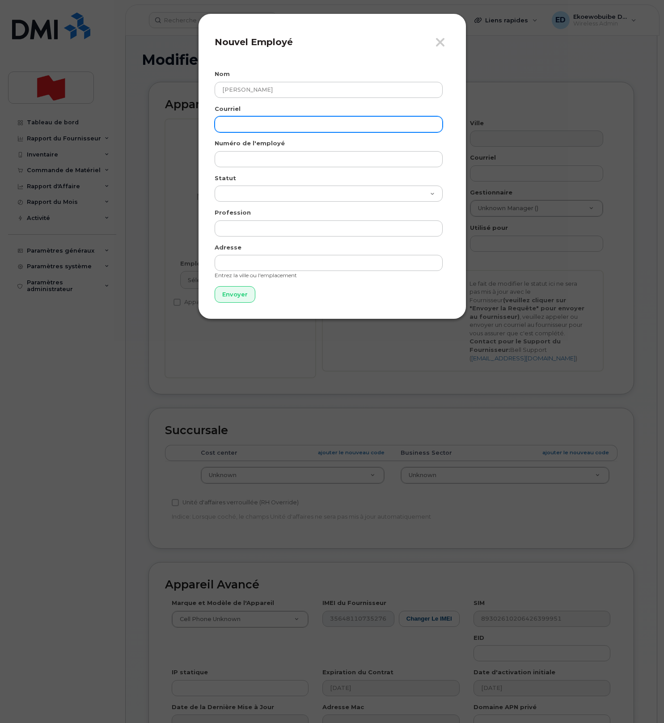
click at [262, 127] on input "email" at bounding box center [329, 124] width 228 height 16
paste input "[PERSON_NAME][EMAIL_ADDRESS][DOMAIN_NAME]"
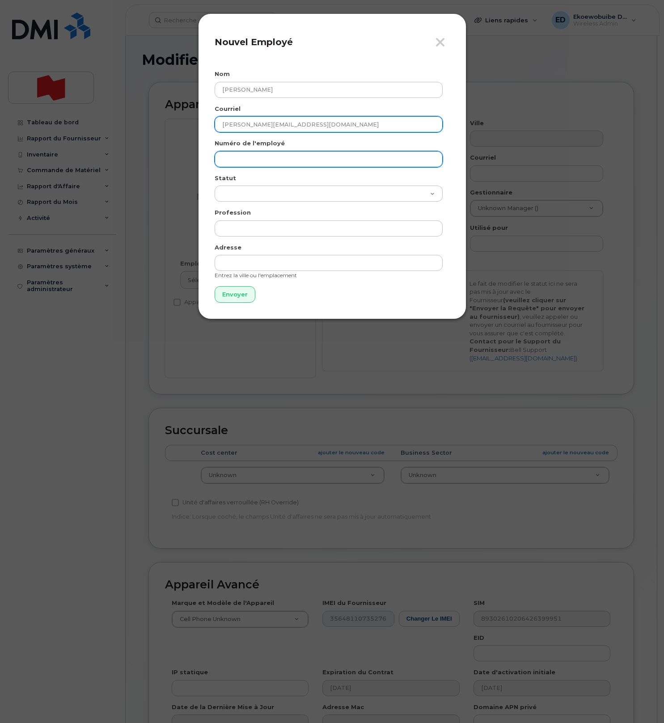
type input "[PERSON_NAME][EMAIL_ADDRESS][DOMAIN_NAME]"
click at [246, 161] on input "text" at bounding box center [329, 159] width 228 height 16
paste input "[PERSON_NAME][EMAIL_ADDRESS][DOMAIN_NAME]"
type input "[PERSON_NAME][EMAIL_ADDRESS][DOMAIN_NAME]"
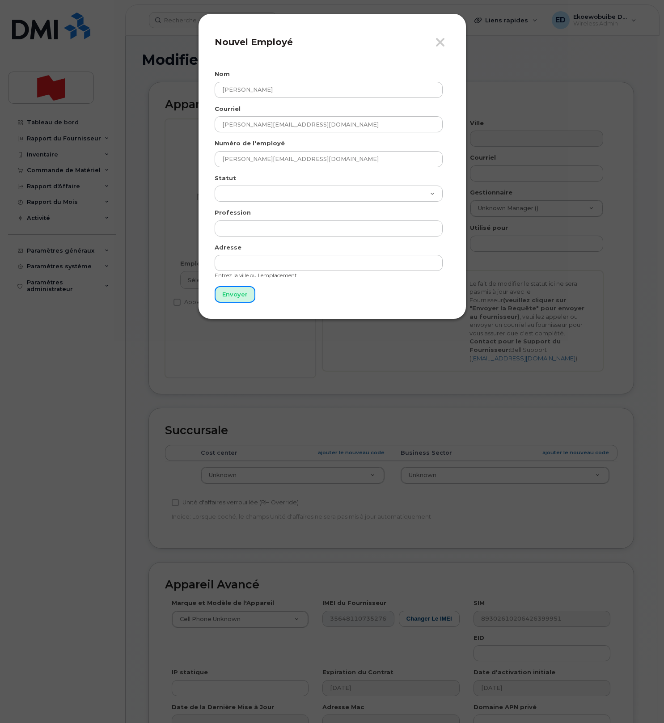
click at [236, 290] on input "Envoyer" at bounding box center [235, 294] width 41 height 17
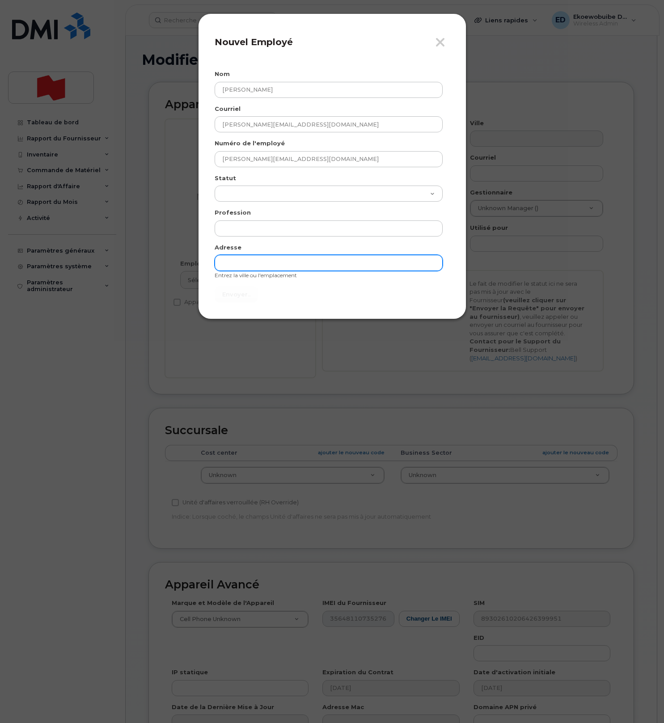
type input "Envoyer"
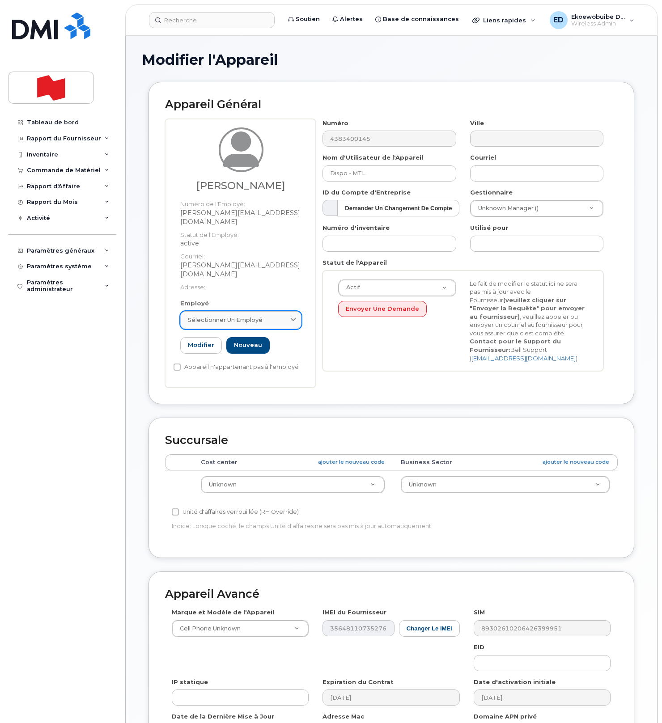
click at [271, 316] on div "Sélectionner un employé" at bounding box center [241, 320] width 106 height 8
drag, startPoint x: 247, startPoint y: 327, endPoint x: 160, endPoint y: 327, distance: 87.2
click at [160, 327] on div "Appareil Général Bonnie Zhang Numéro de l'Employé: bonnie.zhang@nbc.ca Statut d…" at bounding box center [391, 243] width 486 height 322
click at [270, 316] on div "Sélectionner un employé" at bounding box center [241, 320] width 106 height 8
click at [247, 335] on input "[PERSON_NAME]" at bounding box center [241, 342] width 110 height 14
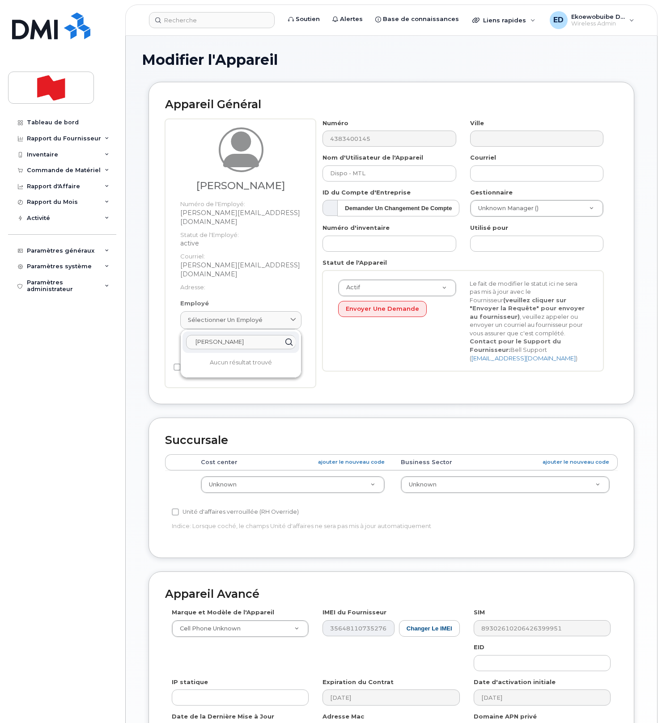
drag, startPoint x: 262, startPoint y: 325, endPoint x: 173, endPoint y: 325, distance: 89.4
click at [173, 325] on div "Bonnie Zhang Numéro de l'Employé: bonnie.zhang@nbc.ca Statut de l'Employé: acti…" at bounding box center [240, 253] width 151 height 269
click at [264, 316] on div "Sélectionner un employé" at bounding box center [241, 320] width 106 height 8
paste input "[PERSON_NAME][EMAIL_ADDRESS][DOMAIN_NAME]"
type input "[PERSON_NAME][EMAIL_ADDRESS][DOMAIN_NAME]"
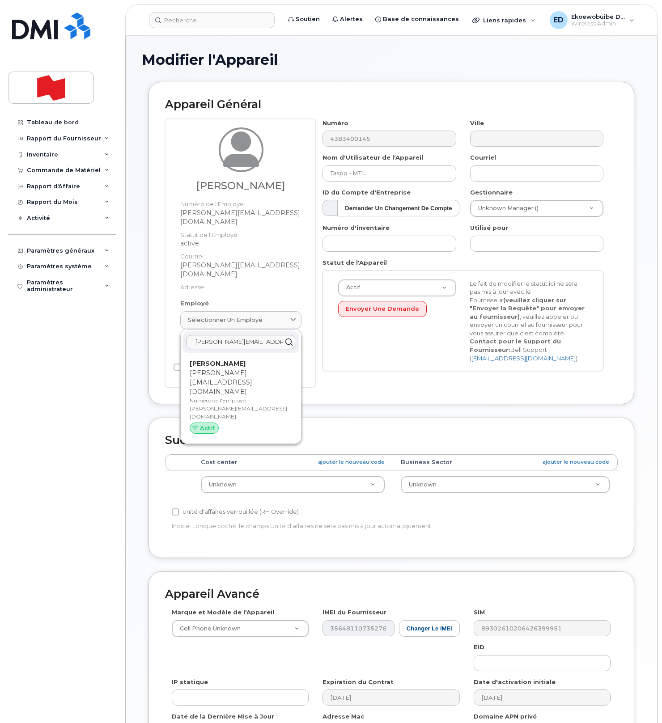
click at [217, 397] on p "Numéro de l'Employé: bonnie.zhang@nbc.ca" at bounding box center [241, 409] width 102 height 24
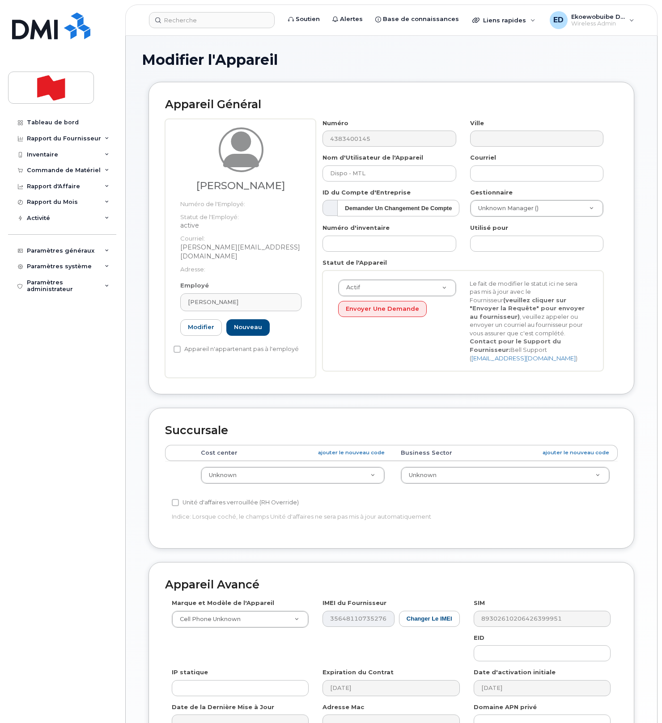
type input "[PERSON_NAME]"
type input "[PERSON_NAME][EMAIL_ADDRESS][DOMAIN_NAME]"
paste input "[PERSON_NAME]"
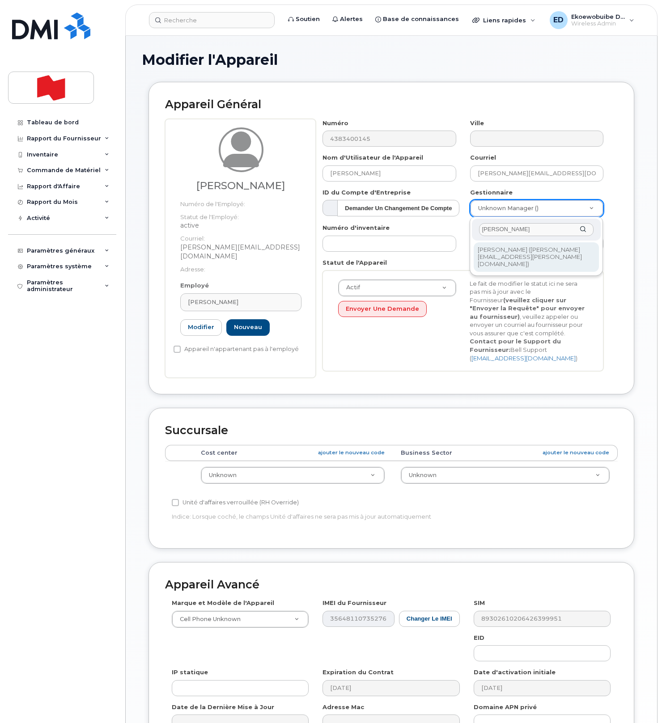
type input "[PERSON_NAME]"
type input "1957647"
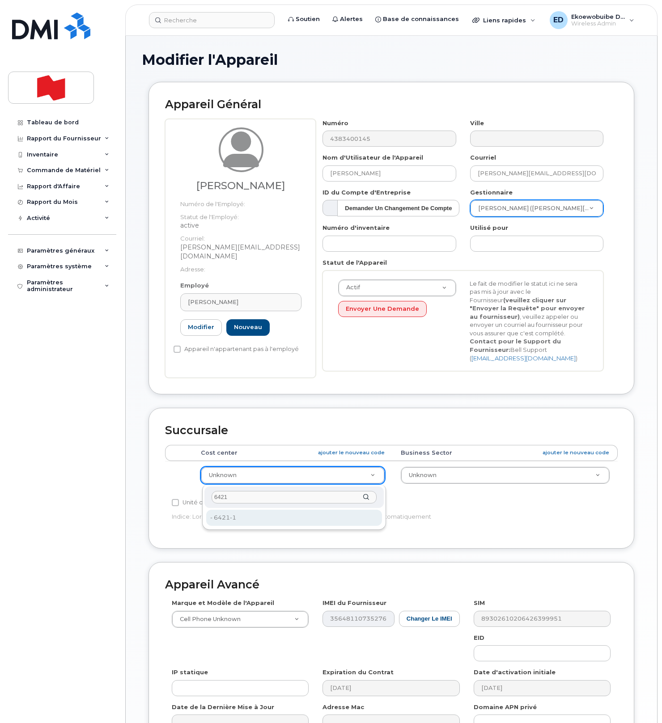
type input "6421"
type input "28493758"
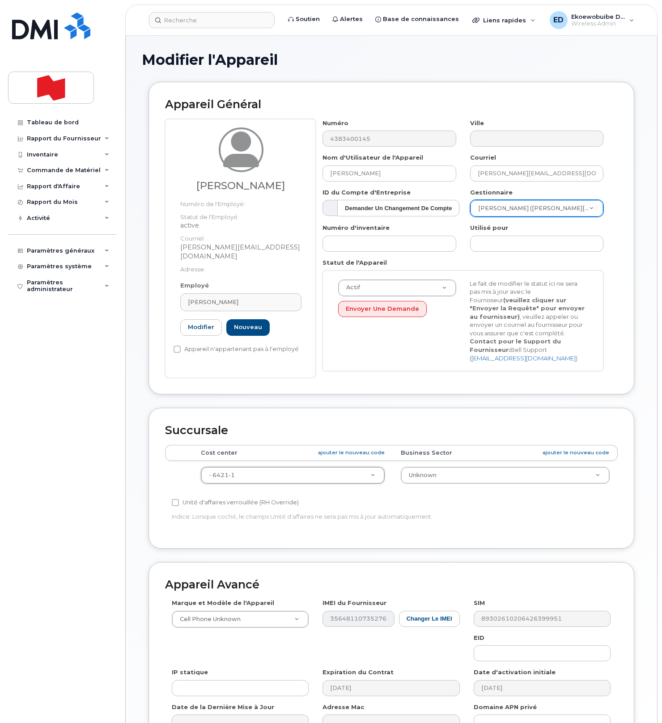
scroll to position [107, 0]
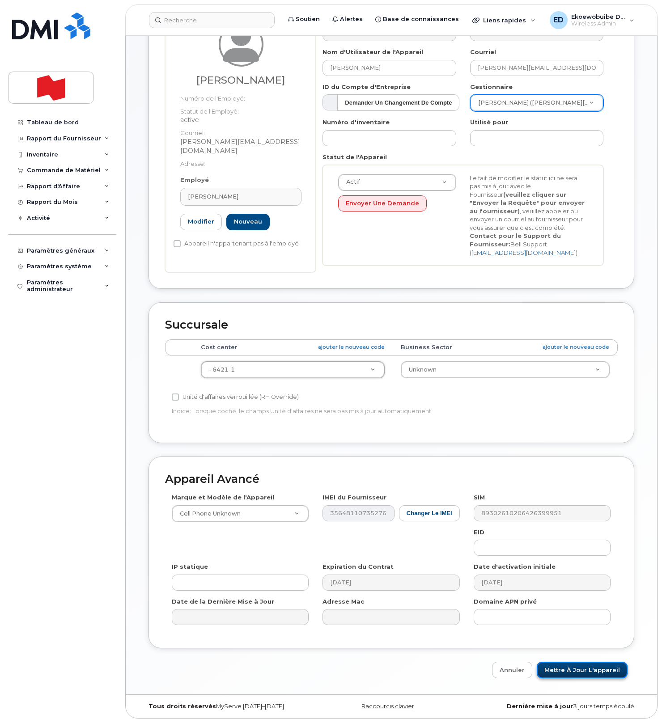
click at [570, 668] on input "Mettre à jour l'appareil" at bounding box center [582, 670] width 91 height 17
type input "Sauvegarde..."
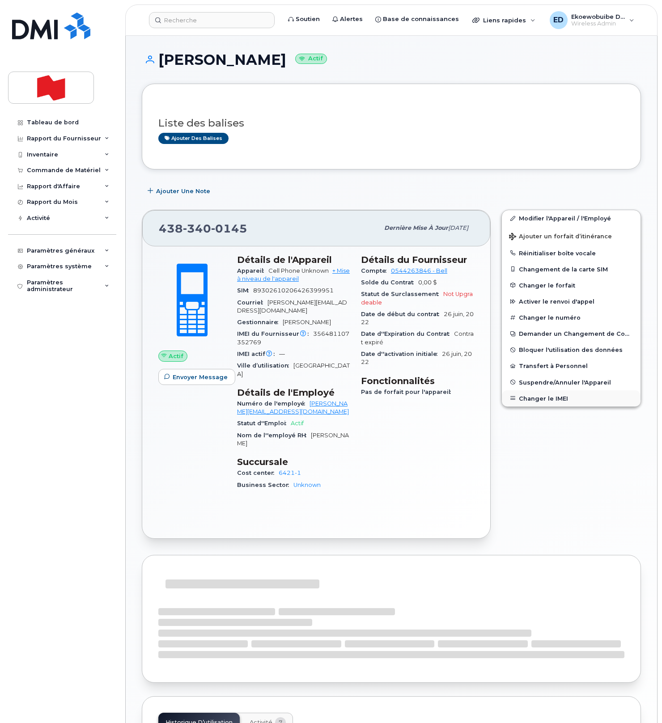
click at [537, 397] on button "Changer le IMEI" at bounding box center [571, 398] width 139 height 16
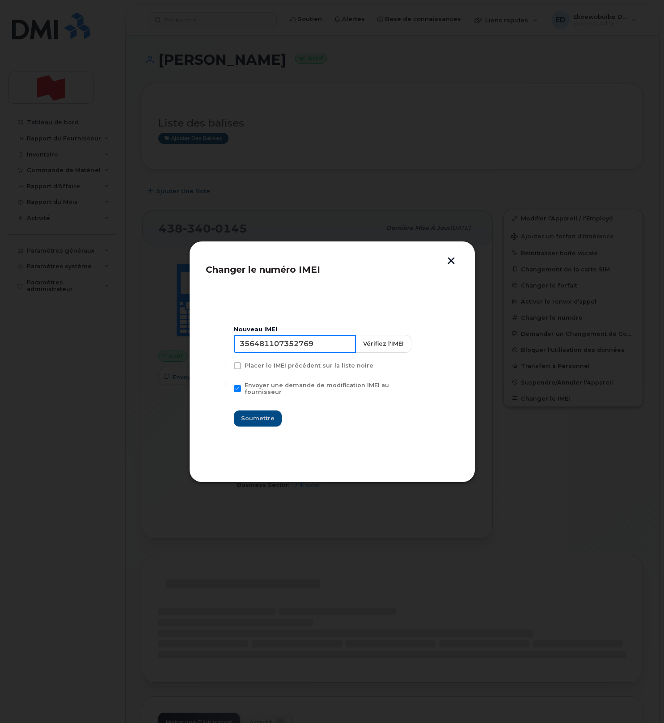
click at [275, 348] on input "356481107352769" at bounding box center [295, 344] width 122 height 18
type input "354216330902531"
click at [258, 415] on span "Soumettre" at bounding box center [258, 418] width 34 height 8
